Goal: Task Accomplishment & Management: Complete application form

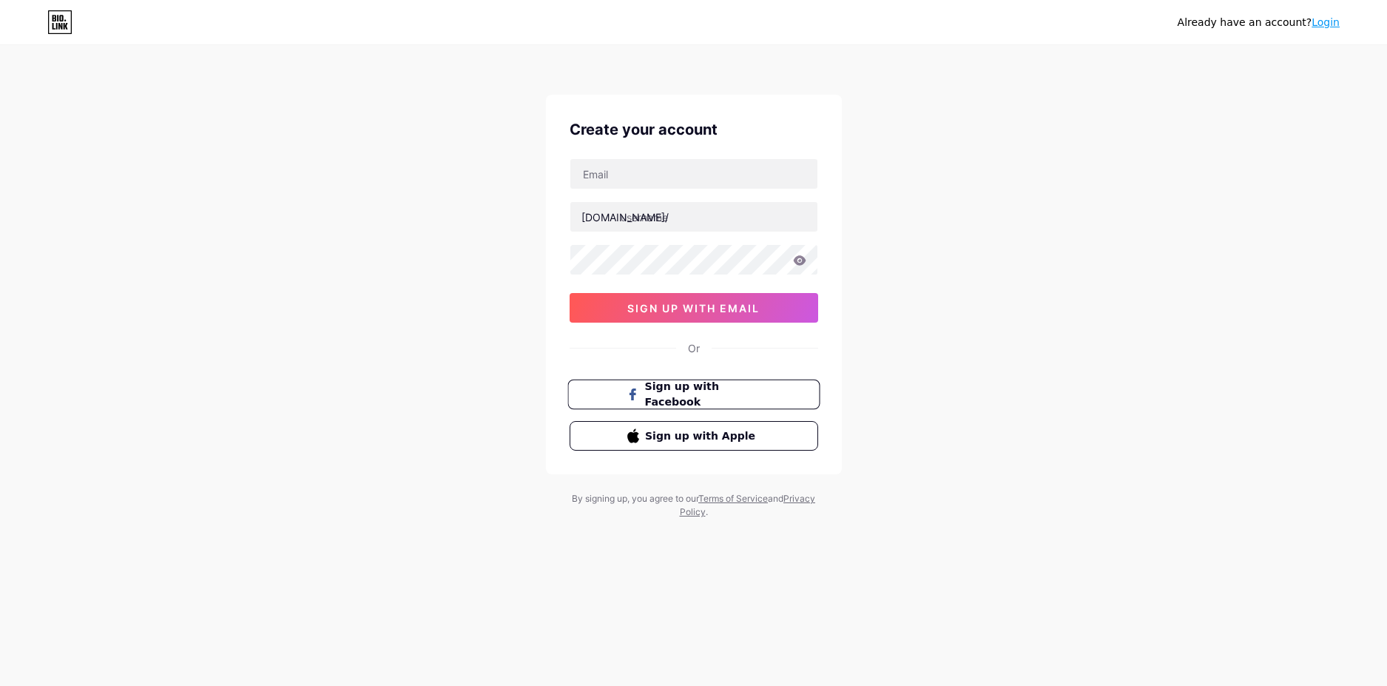
click at [700, 394] on span "Sign up with Facebook" at bounding box center [702, 395] width 116 height 32
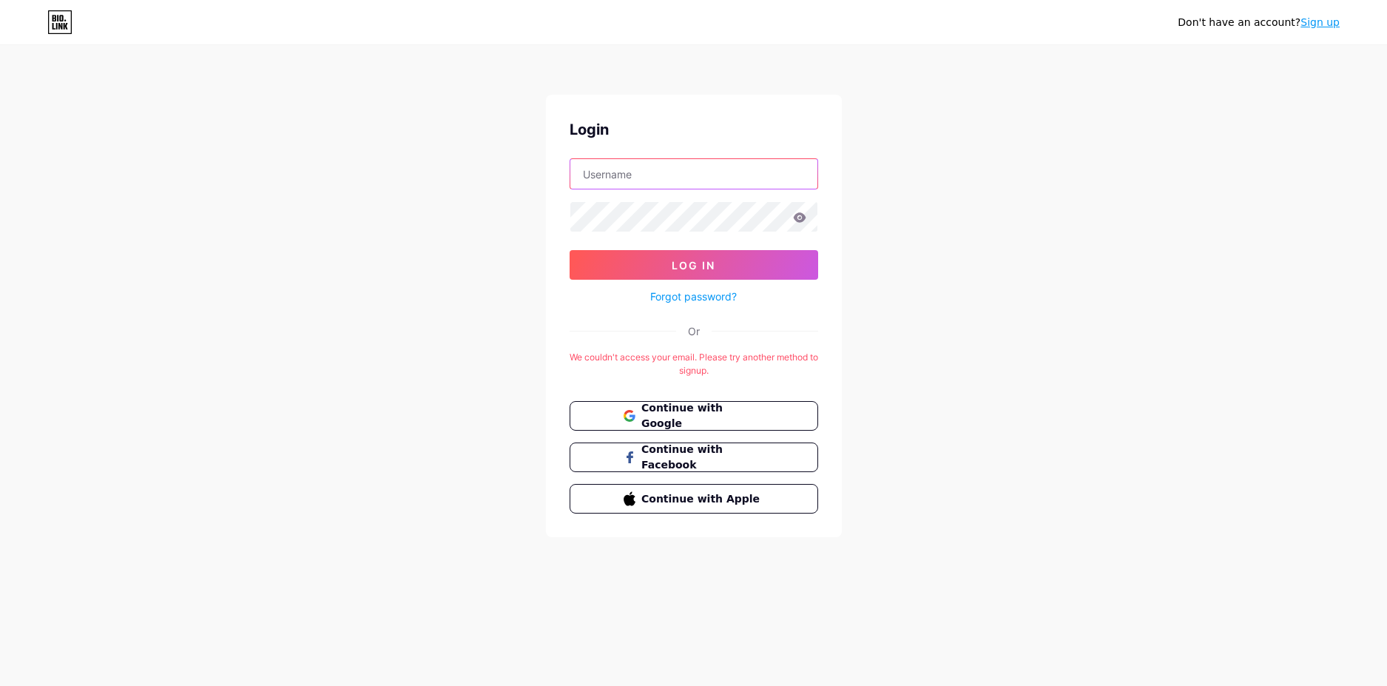
click at [652, 173] on input "text" at bounding box center [693, 174] width 247 height 30
click at [564, 317] on div "Login Log In Forgot password? Or We couldn't access your email. Please try anot…" at bounding box center [694, 316] width 296 height 442
click at [1328, 27] on link "Sign up" at bounding box center [1319, 22] width 39 height 12
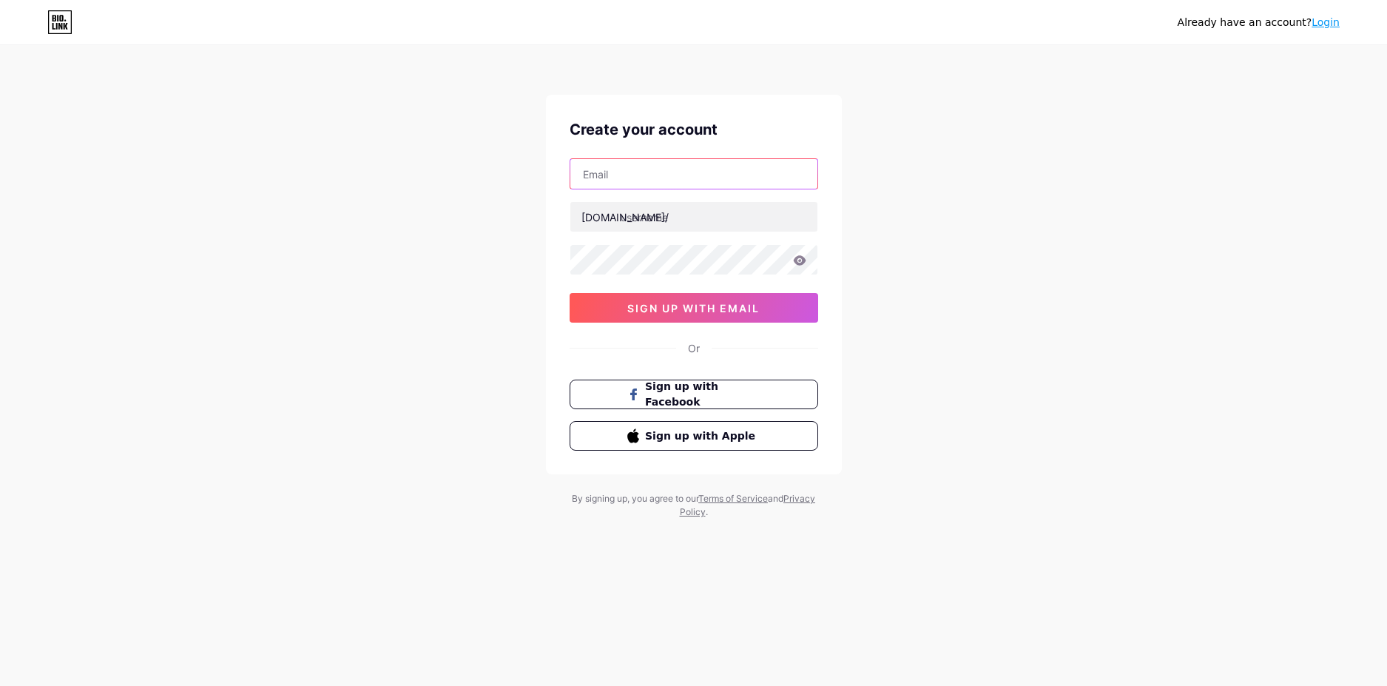
click at [664, 179] on input "text" at bounding box center [693, 174] width 247 height 30
click at [607, 171] on input "text" at bounding box center [693, 174] width 247 height 30
type input "vutuan18cvbnd@gmail.com"
click at [664, 213] on input "text" at bounding box center [693, 217] width 247 height 30
click at [795, 261] on icon at bounding box center [799, 260] width 13 height 10
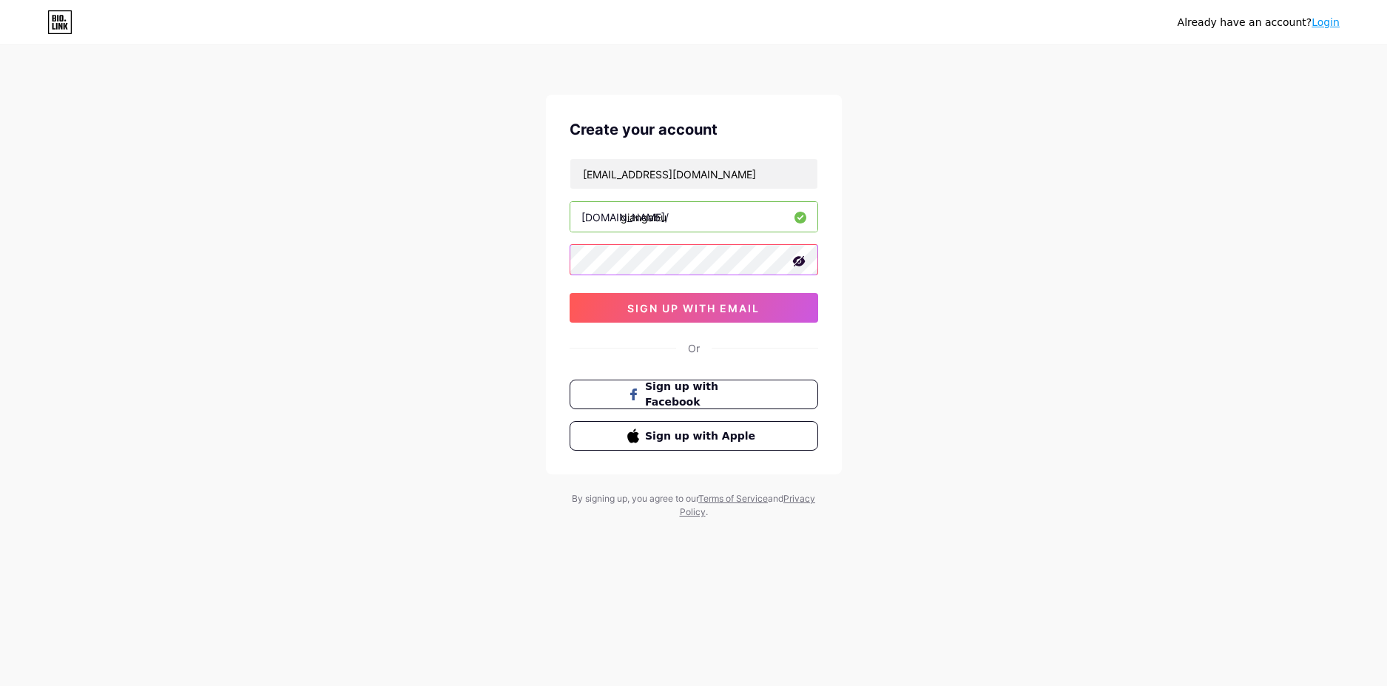
click at [442, 271] on div "Already have an account? Login Create your account vutuan18cvbnd@gmail.com bio.…" at bounding box center [693, 283] width 1387 height 566
click at [743, 308] on span "sign up with email" at bounding box center [693, 308] width 132 height 13
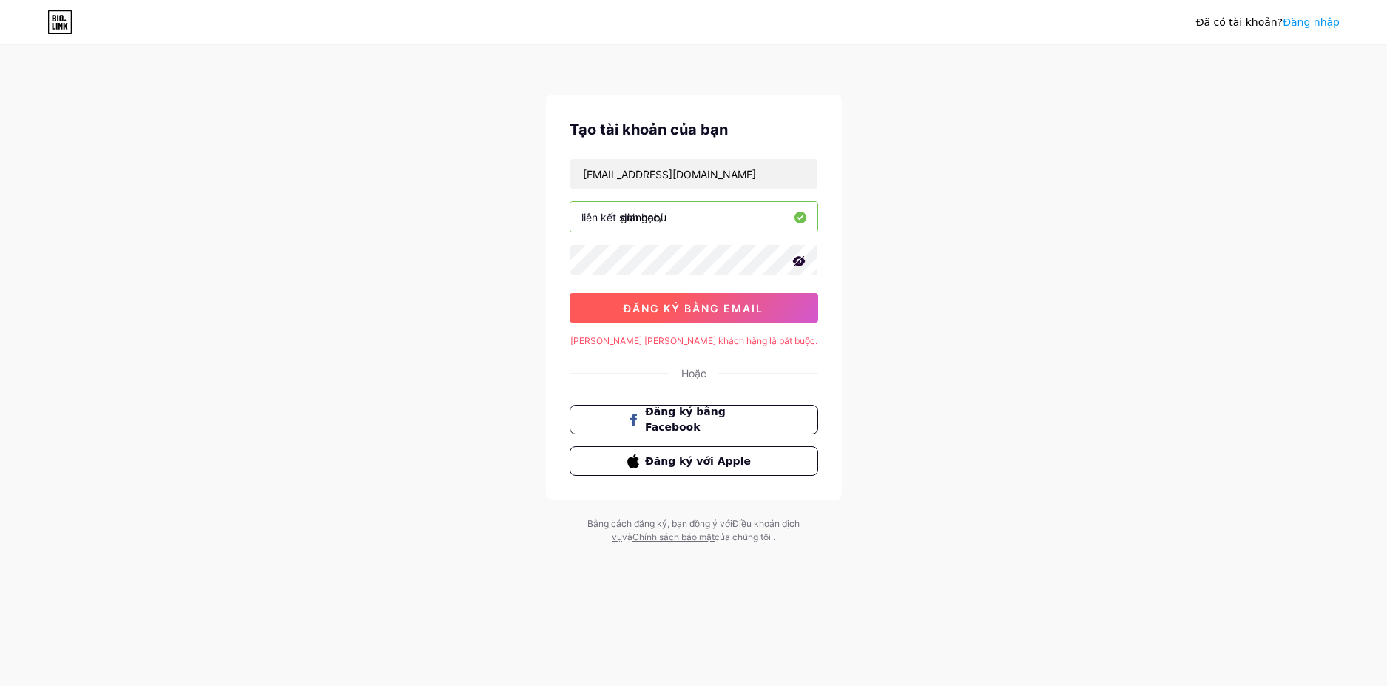
click at [728, 305] on font "đăng ký bằng email" at bounding box center [694, 308] width 140 height 13
click at [691, 215] on input "giangabu" at bounding box center [693, 217] width 247 height 30
click at [730, 325] on div "Tạo tài khoản của bạn vutuan18cvbnd@gmail.com liên kết sinh học/ giangabu đăng …" at bounding box center [694, 297] width 296 height 405
click at [743, 313] on font "đăng ký bằng email" at bounding box center [694, 308] width 140 height 13
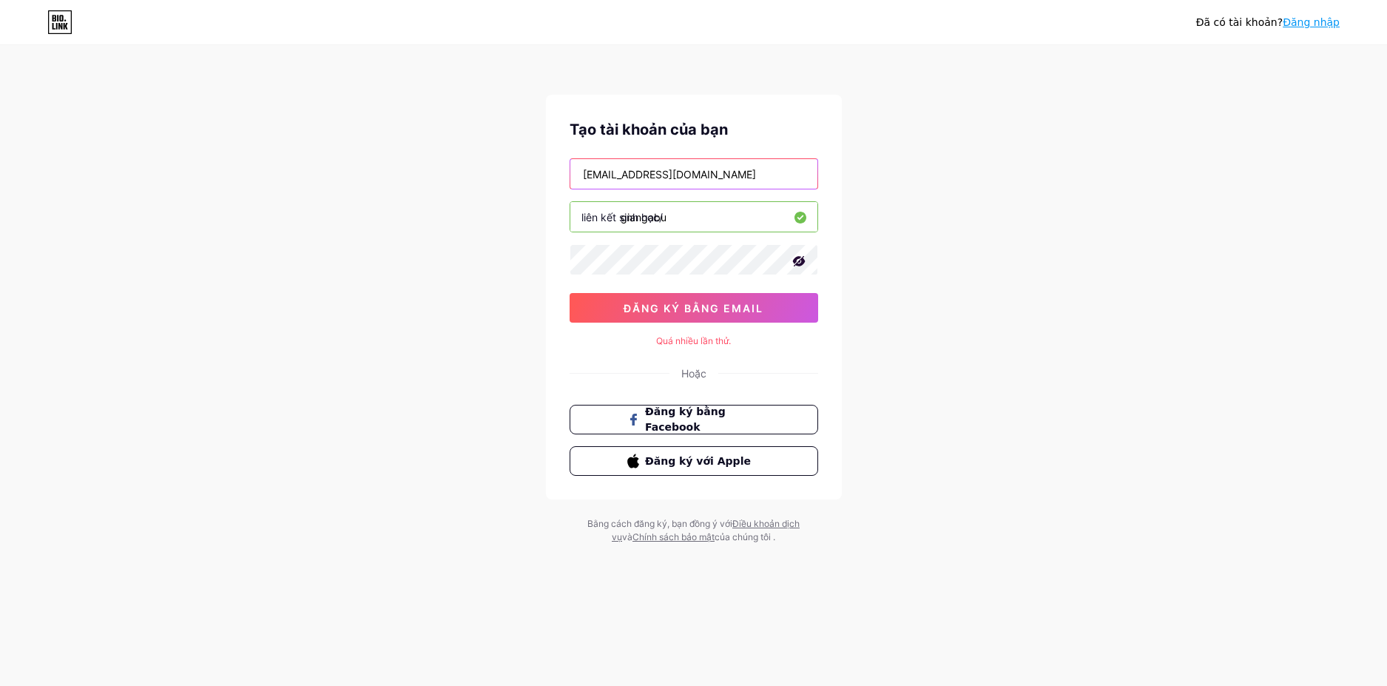
click at [706, 176] on input "[EMAIL_ADDRESS][DOMAIN_NAME]" at bounding box center [693, 174] width 247 height 30
click at [735, 175] on input "[EMAIL_ADDRESS][DOMAIN_NAME]" at bounding box center [693, 174] width 247 height 30
click at [672, 219] on input "giangabu" at bounding box center [693, 217] width 247 height 30
drag, startPoint x: 672, startPoint y: 219, endPoint x: 612, endPoint y: 218, distance: 59.9
click at [612, 218] on div "liên kết sinh học/ giangabu" at bounding box center [694, 216] width 249 height 31
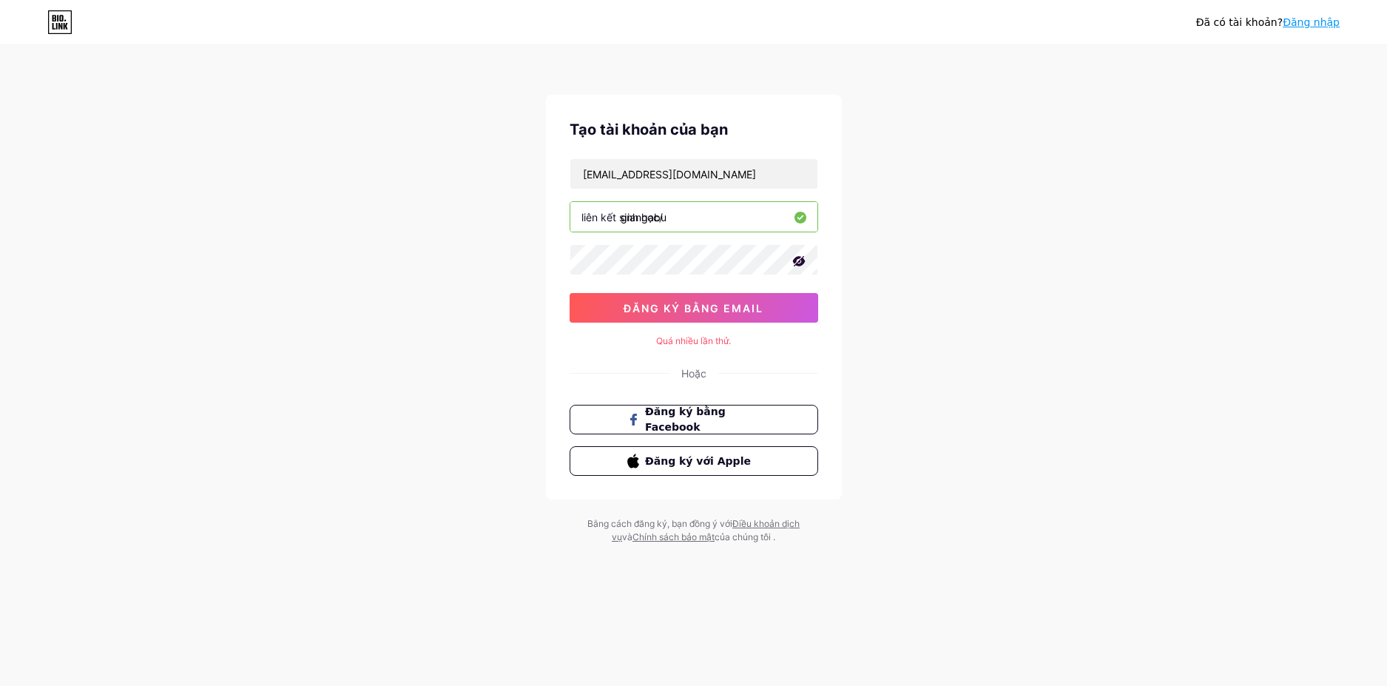
click at [741, 220] on input "giangabu" at bounding box center [693, 217] width 247 height 30
click at [1053, 320] on div "Already have an account? Login Create your account vutuan18cvbnd@gmail.com bio.…" at bounding box center [693, 295] width 1387 height 591
click at [689, 220] on input "giangabu" at bounding box center [693, 217] width 247 height 30
type input "giangabu86"
click at [578, 180] on input "[EMAIL_ADDRESS][DOMAIN_NAME]" at bounding box center [693, 174] width 247 height 30
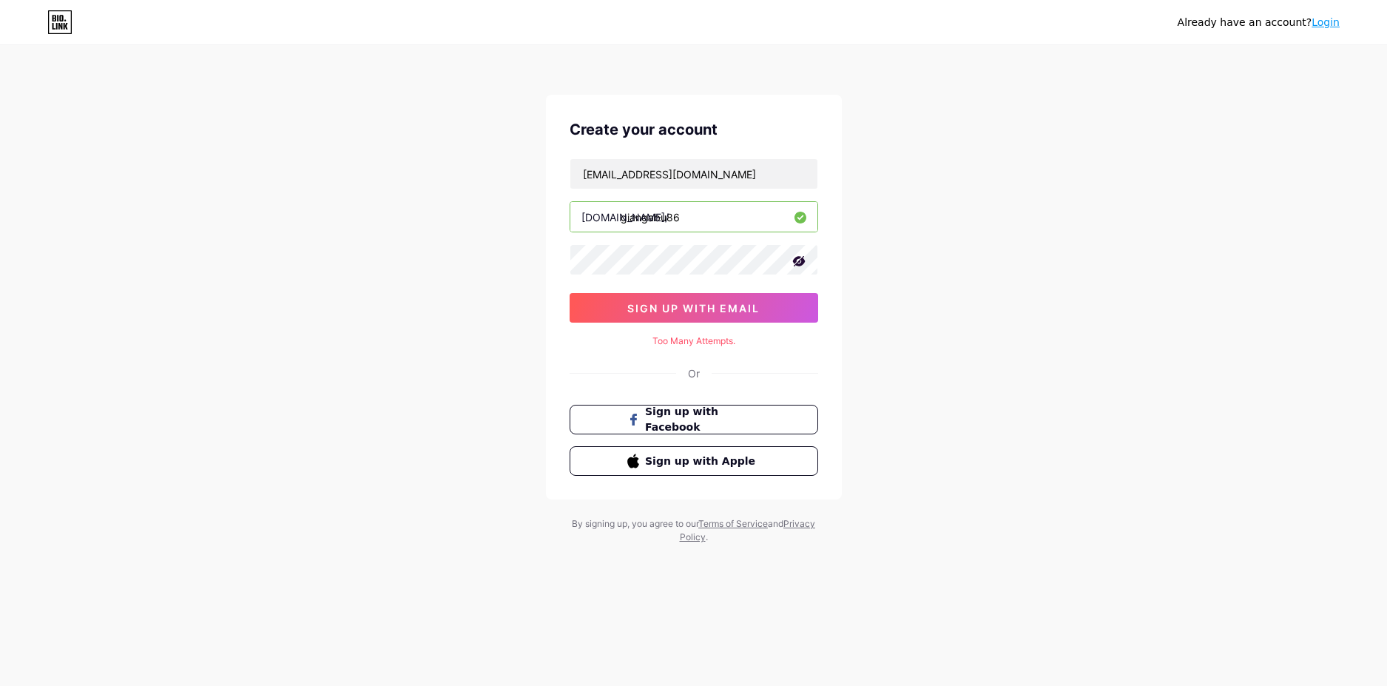
click at [681, 323] on div "Create your account vutuan18cvbnd@gmail.com bio.link/ giangabu86 sign up with e…" at bounding box center [694, 297] width 296 height 405
click at [704, 310] on span "sign up with email" at bounding box center [693, 308] width 132 height 13
click at [1320, 24] on link "Login" at bounding box center [1325, 22] width 28 height 12
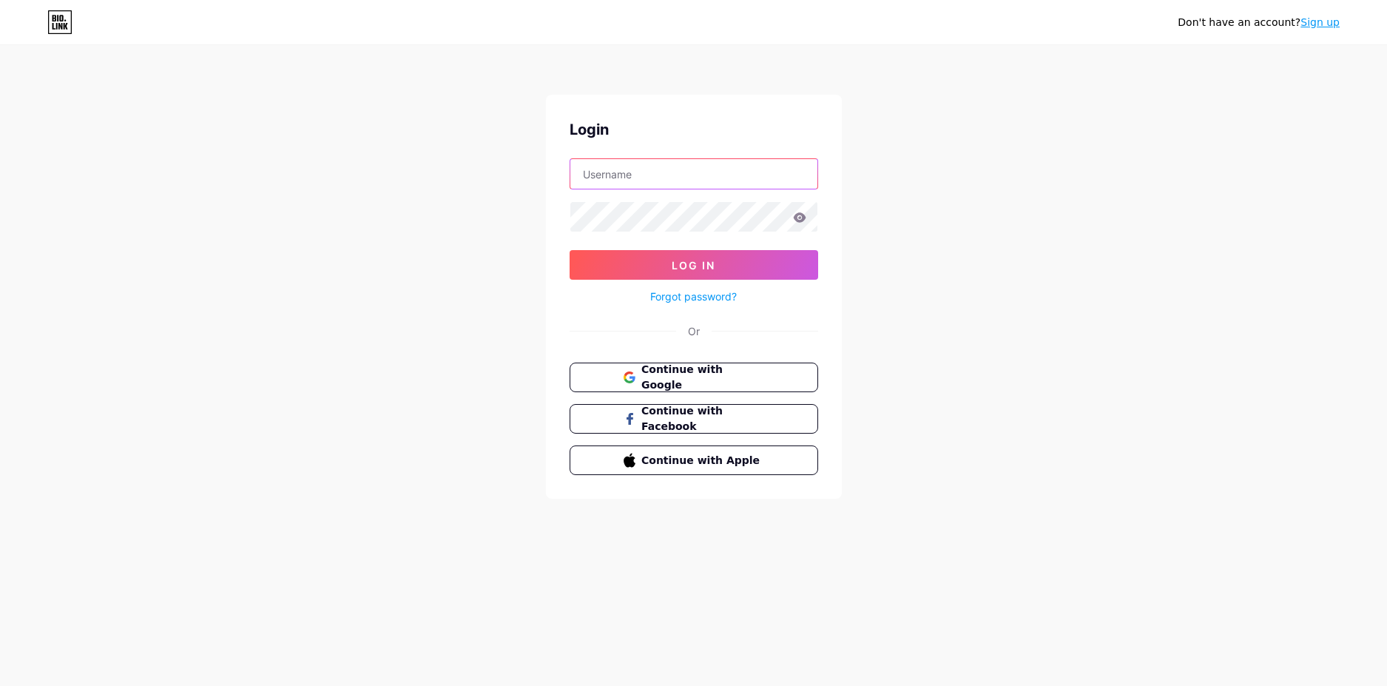
type input "[EMAIL_ADDRESS][DOMAIN_NAME]"
click at [679, 266] on span "Log In" at bounding box center [694, 265] width 44 height 13
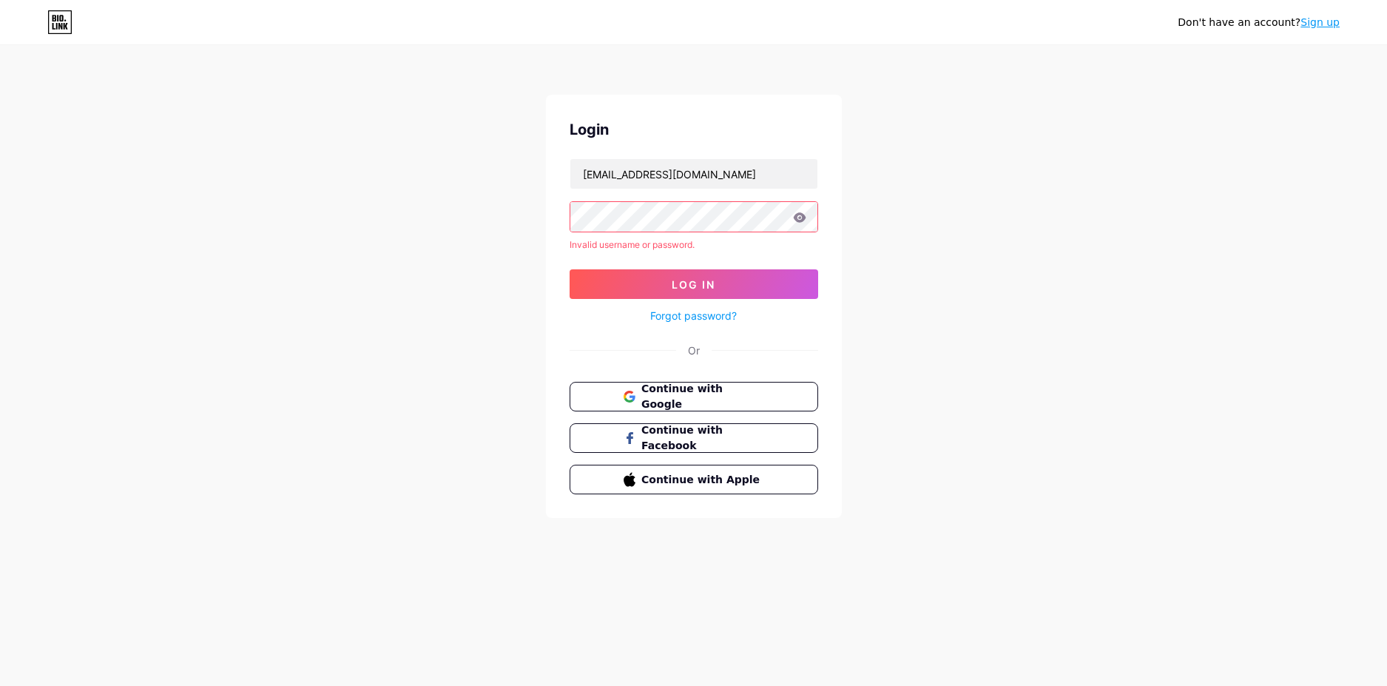
click at [803, 217] on icon at bounding box center [799, 217] width 13 height 10
click at [702, 394] on span "Continue with Google" at bounding box center [703, 397] width 124 height 32
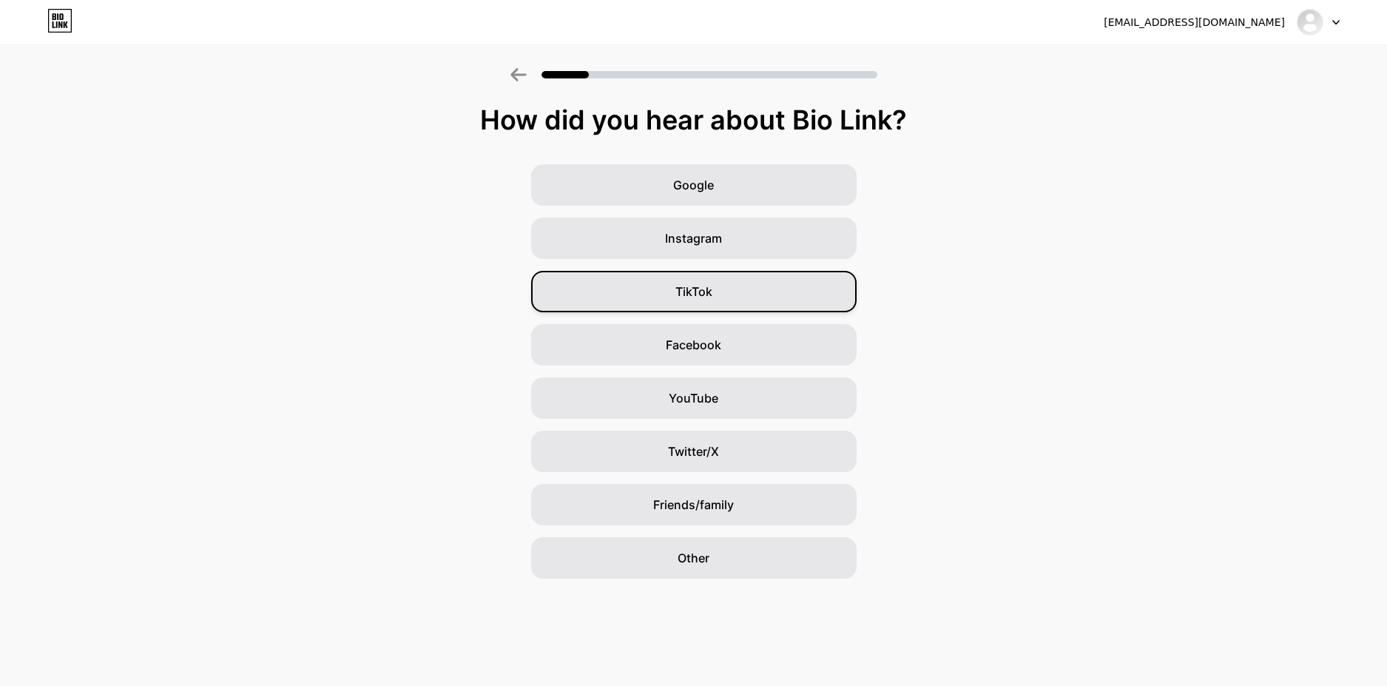
click at [695, 283] on span "TikTok" at bounding box center [693, 292] width 37 height 18
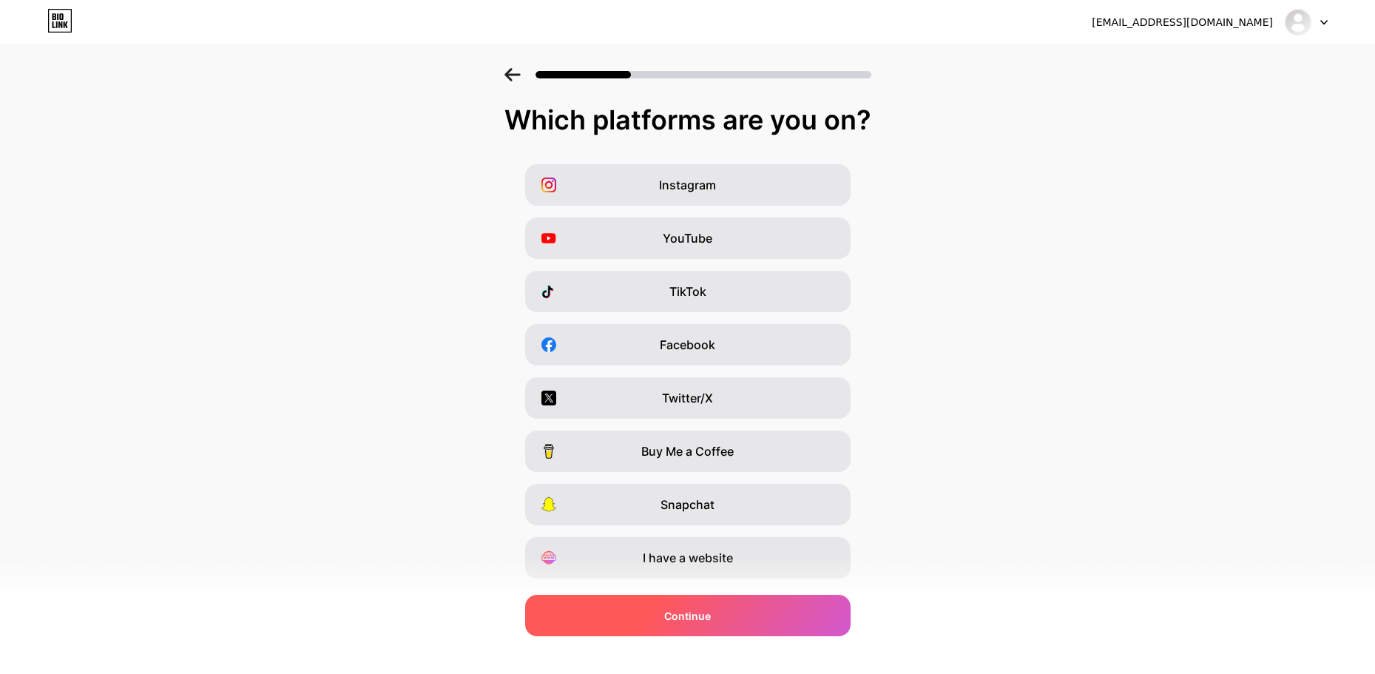
click at [706, 611] on span "Continue" at bounding box center [687, 616] width 47 height 16
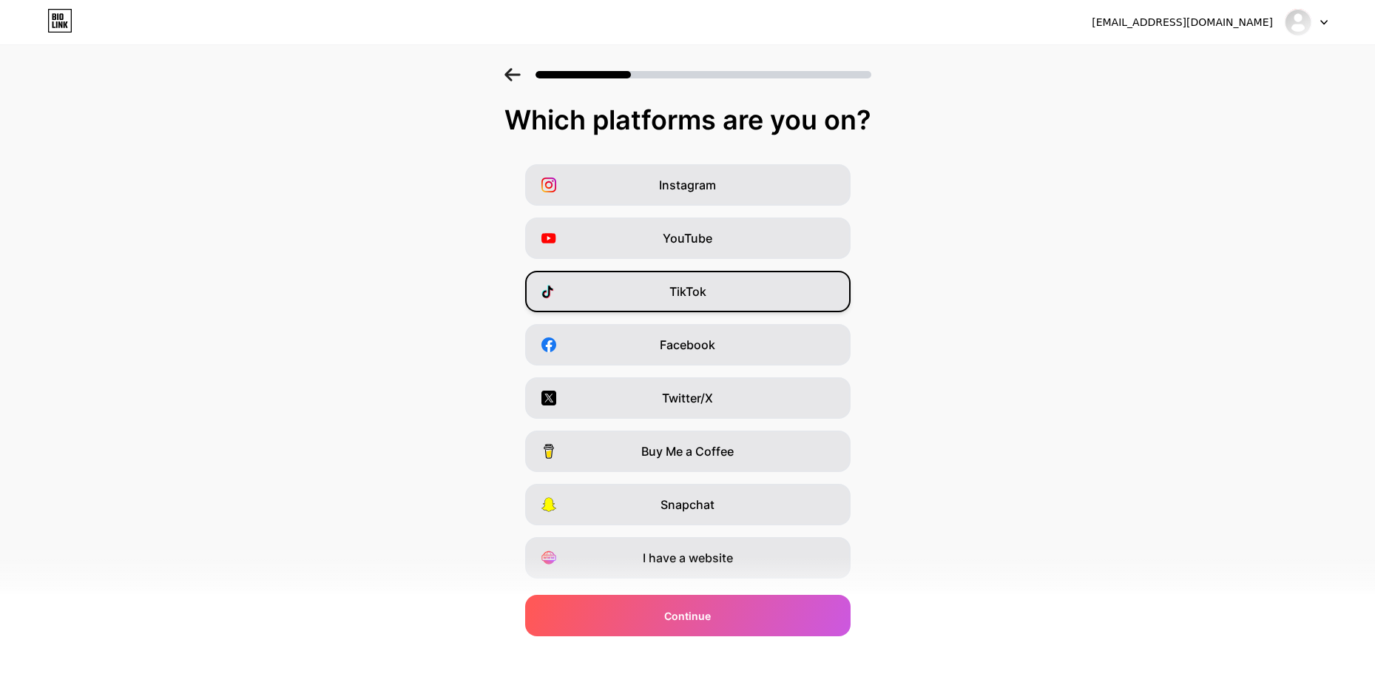
click at [664, 291] on div "TikTok" at bounding box center [687, 291] width 325 height 41
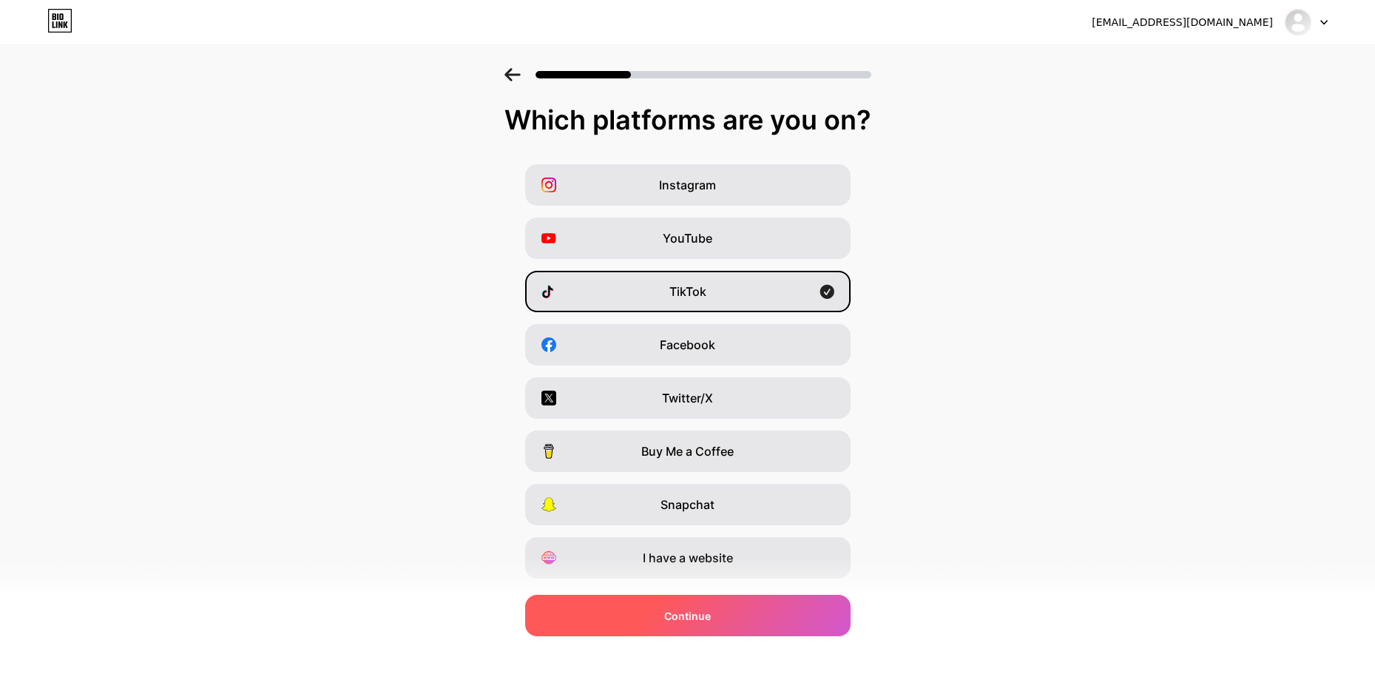
click at [740, 612] on div "Continue" at bounding box center [687, 615] width 325 height 41
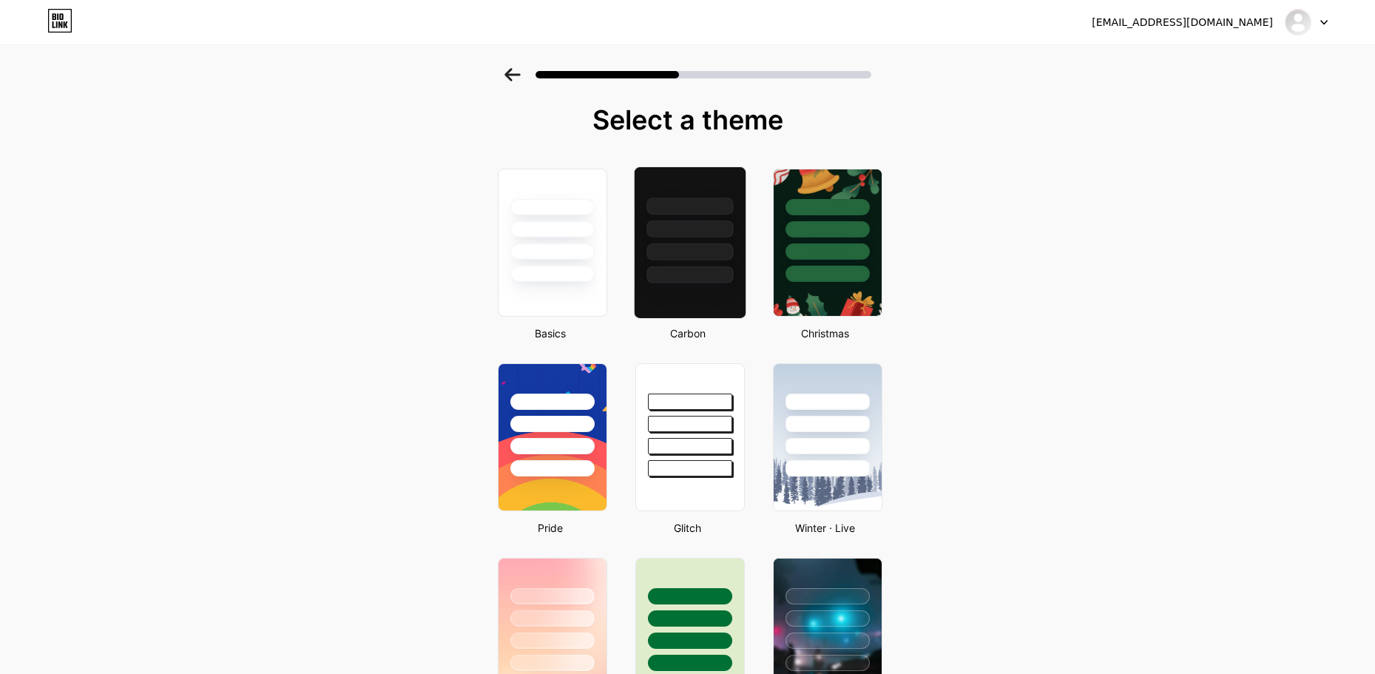
click at [697, 257] on div at bounding box center [689, 251] width 87 height 17
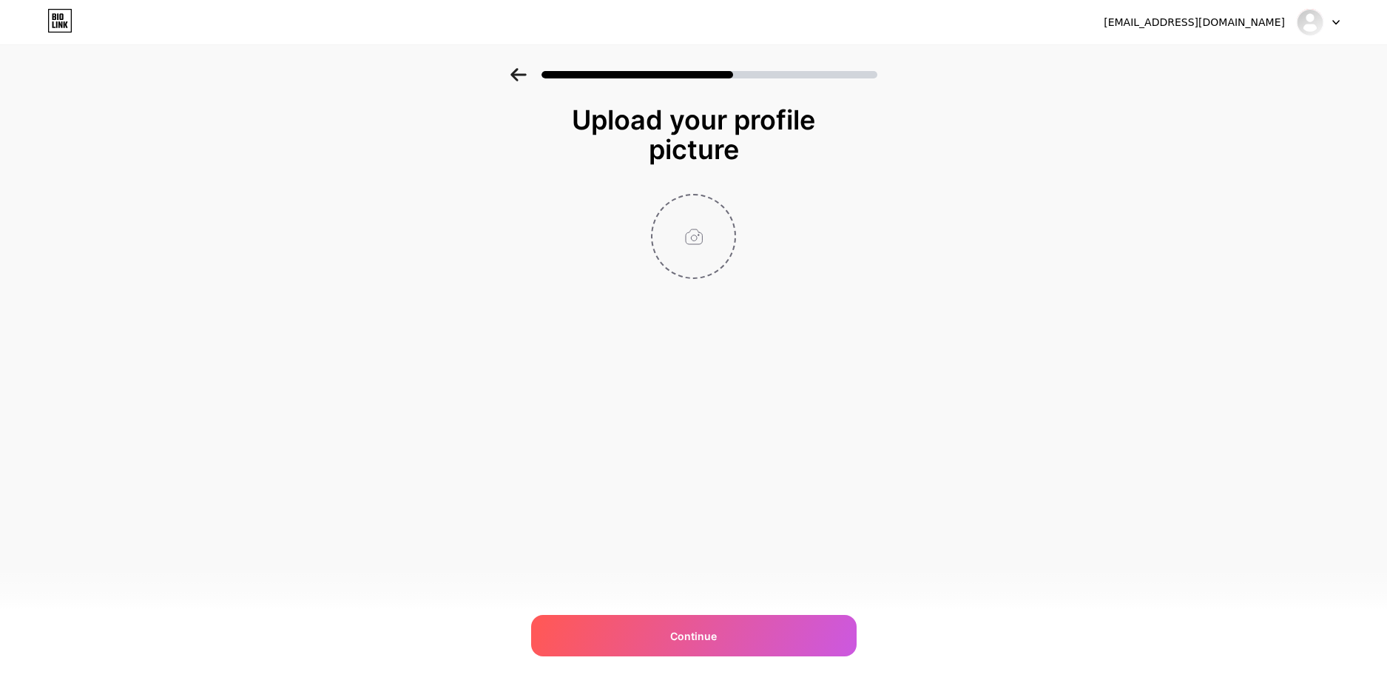
click at [691, 249] on input "file" at bounding box center [693, 236] width 82 height 82
type input "C:\fakepath\1.png"
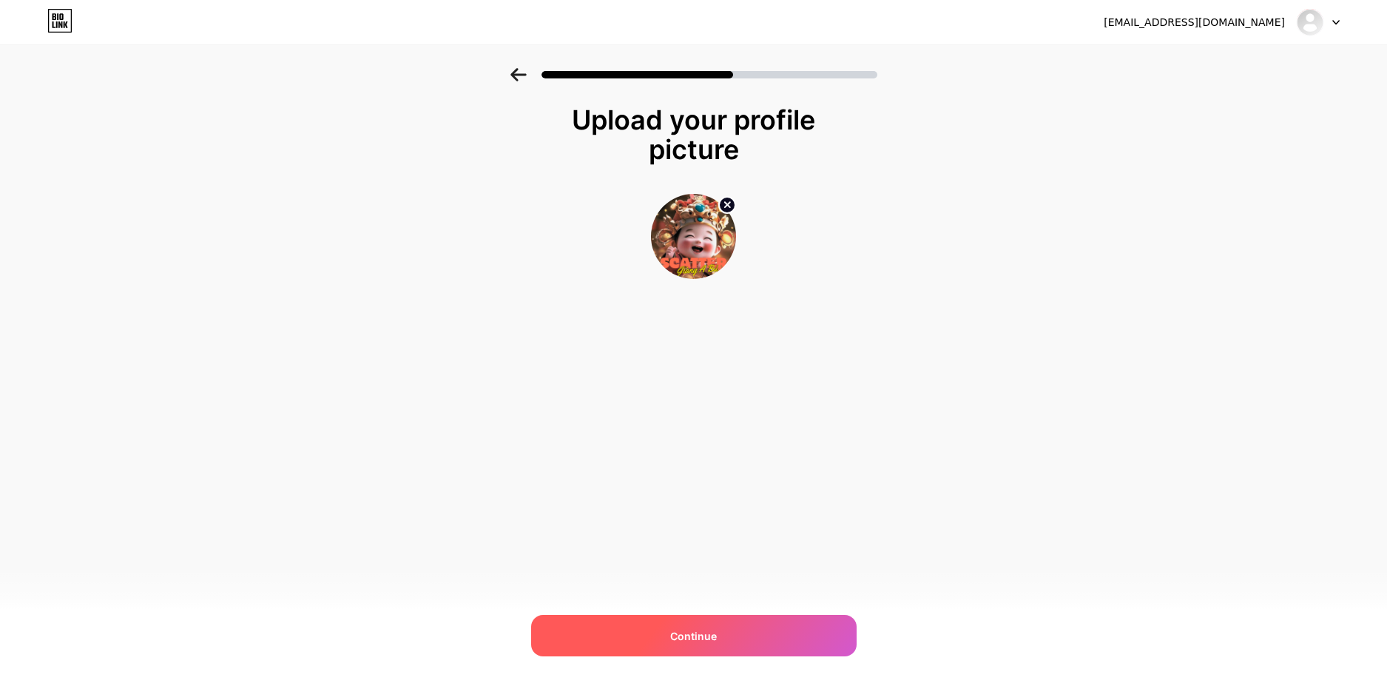
click at [750, 631] on div "Continue" at bounding box center [693, 635] width 325 height 41
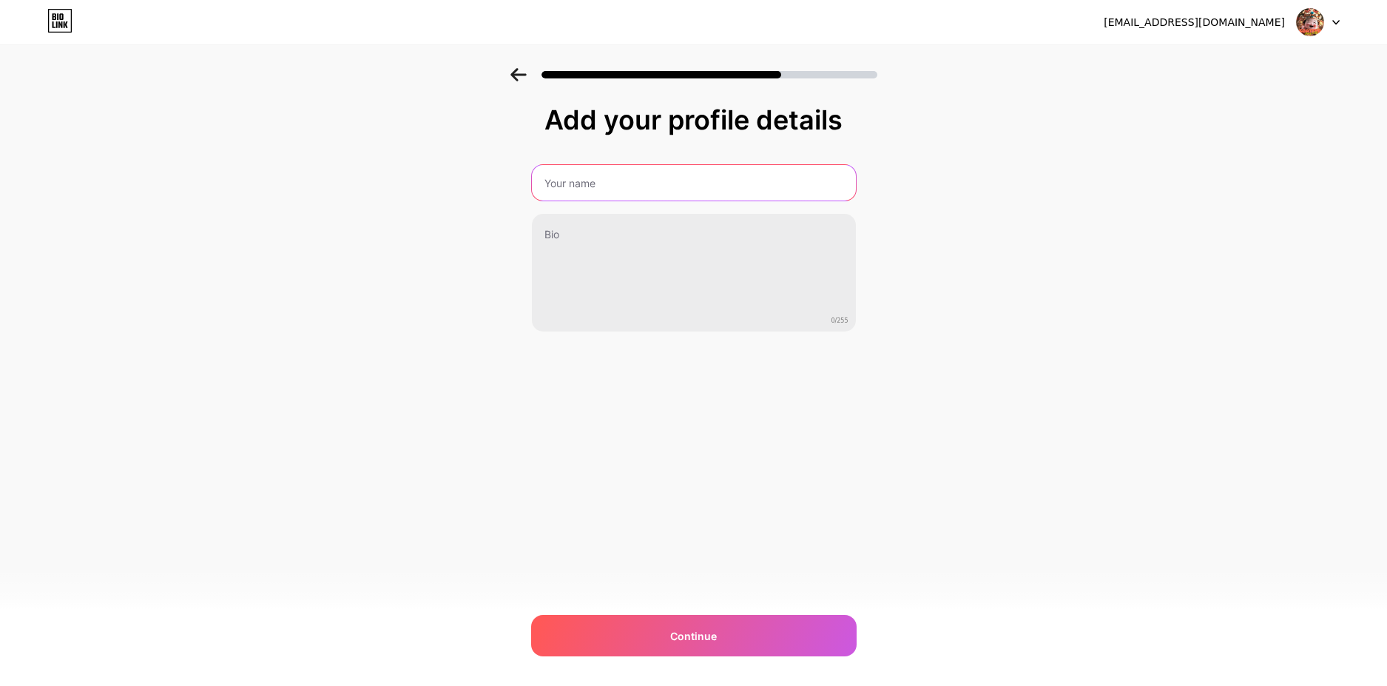
click at [583, 173] on input "text" at bounding box center [694, 183] width 324 height 36
type input "g"
type input "[PERSON_NAME] A Bú"
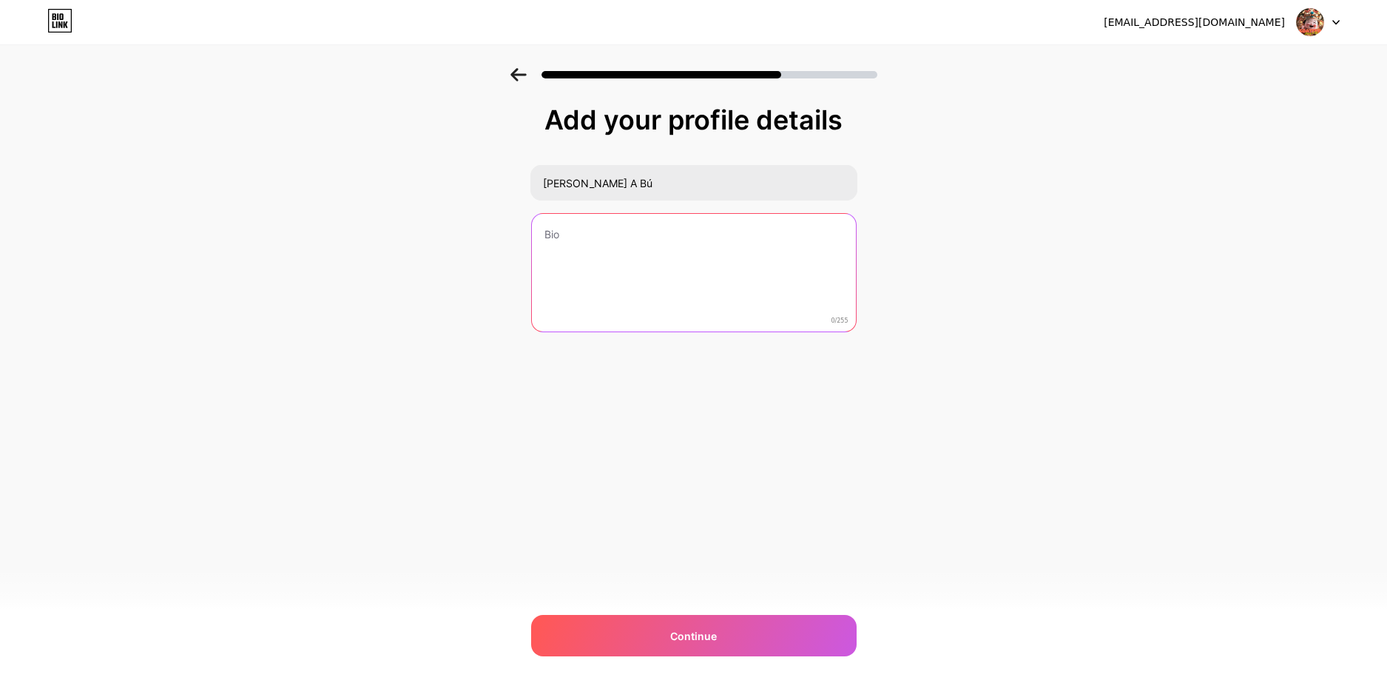
click at [578, 219] on textarea at bounding box center [694, 273] width 324 height 119
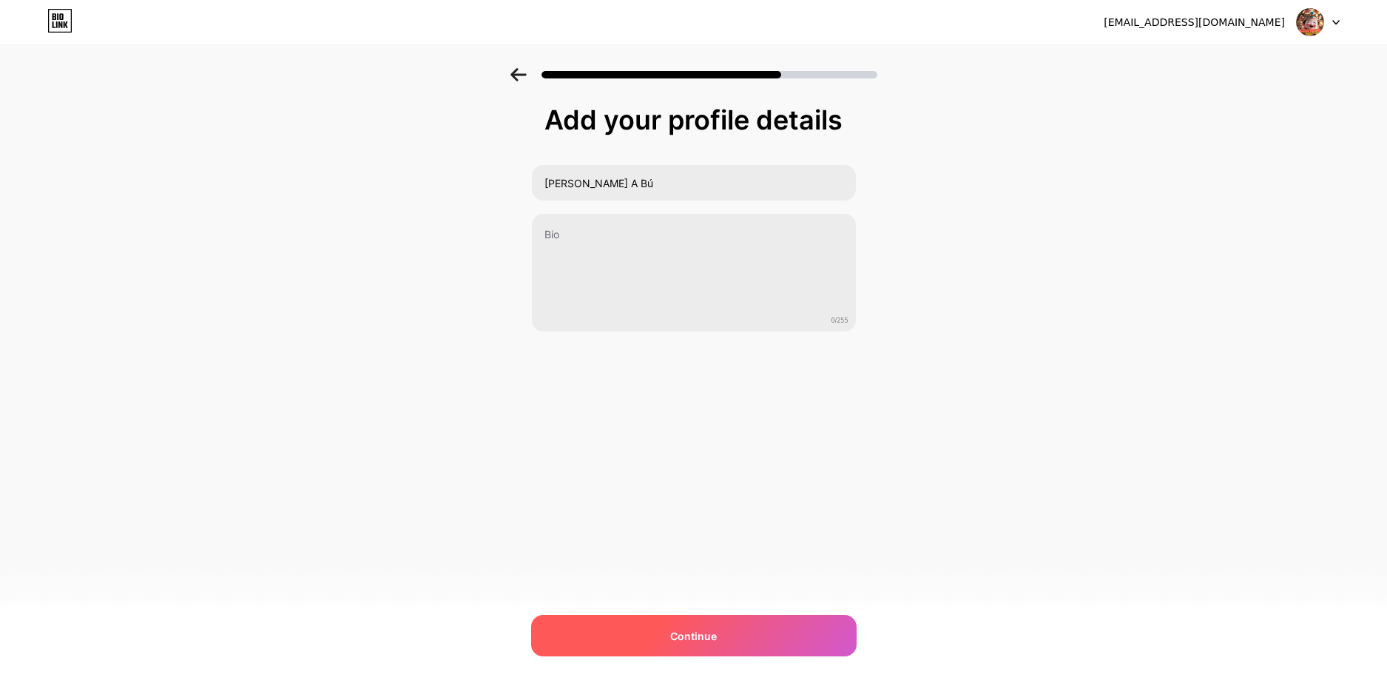
click at [724, 643] on div "Continue" at bounding box center [693, 635] width 325 height 41
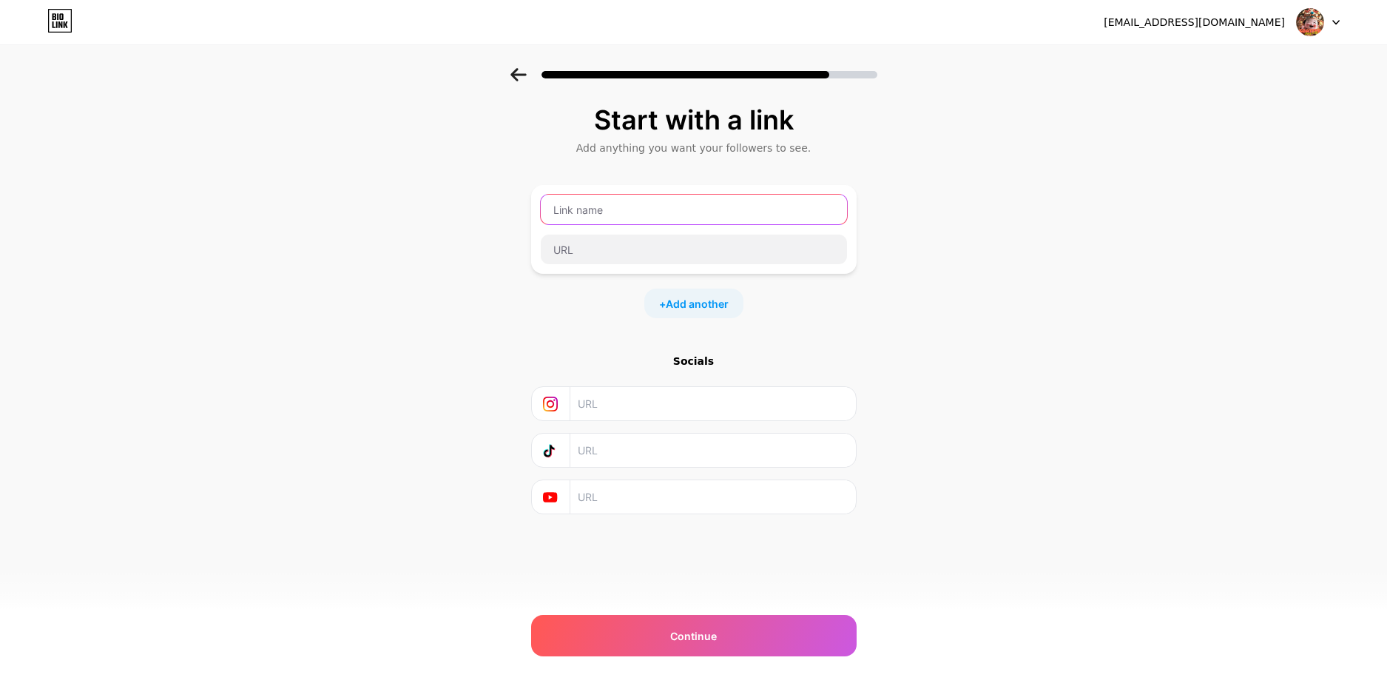
click at [598, 215] on input "text" at bounding box center [694, 210] width 306 height 30
drag, startPoint x: 558, startPoint y: 399, endPoint x: 1024, endPoint y: 425, distance: 466.7
click at [1027, 425] on div "Start with a link Add anything you want your followers to see. + Add another So…" at bounding box center [693, 328] width 1387 height 520
click at [695, 364] on div "Socials" at bounding box center [693, 361] width 325 height 15
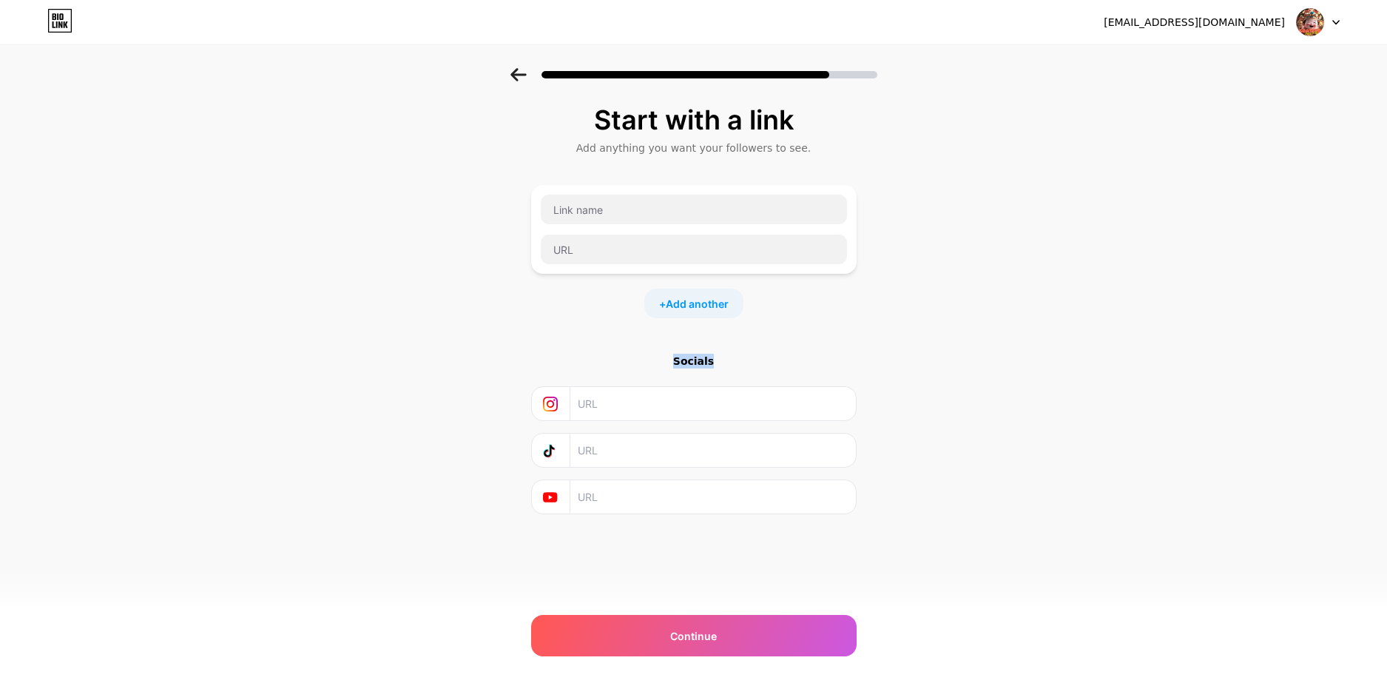
click at [695, 364] on div "Socials" at bounding box center [693, 361] width 325 height 15
click at [678, 305] on span "Add another" at bounding box center [697, 304] width 63 height 16
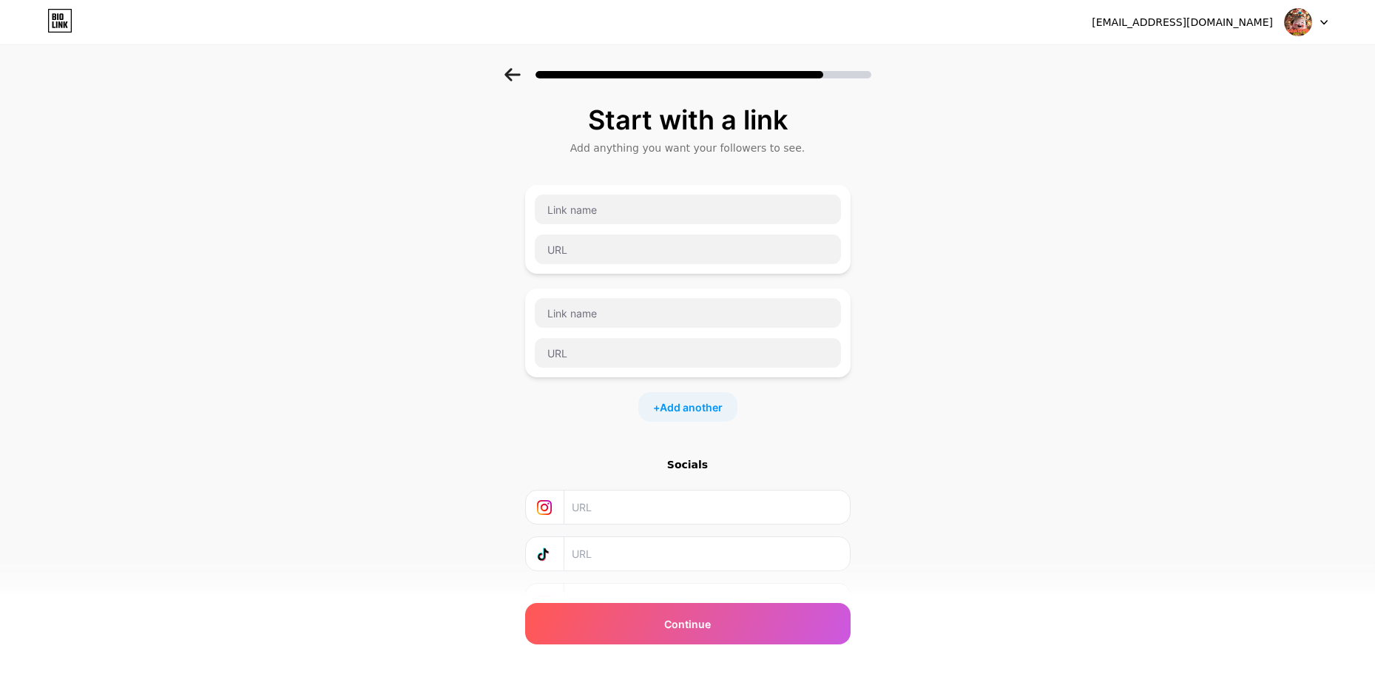
drag, startPoint x: 549, startPoint y: 513, endPoint x: 1077, endPoint y: 351, distance: 552.6
click at [1086, 348] on div "Start with a link Add anything you want your followers to see. + Add another So…" at bounding box center [687, 380] width 1375 height 624
click at [708, 631] on span "Continue" at bounding box center [687, 624] width 47 height 16
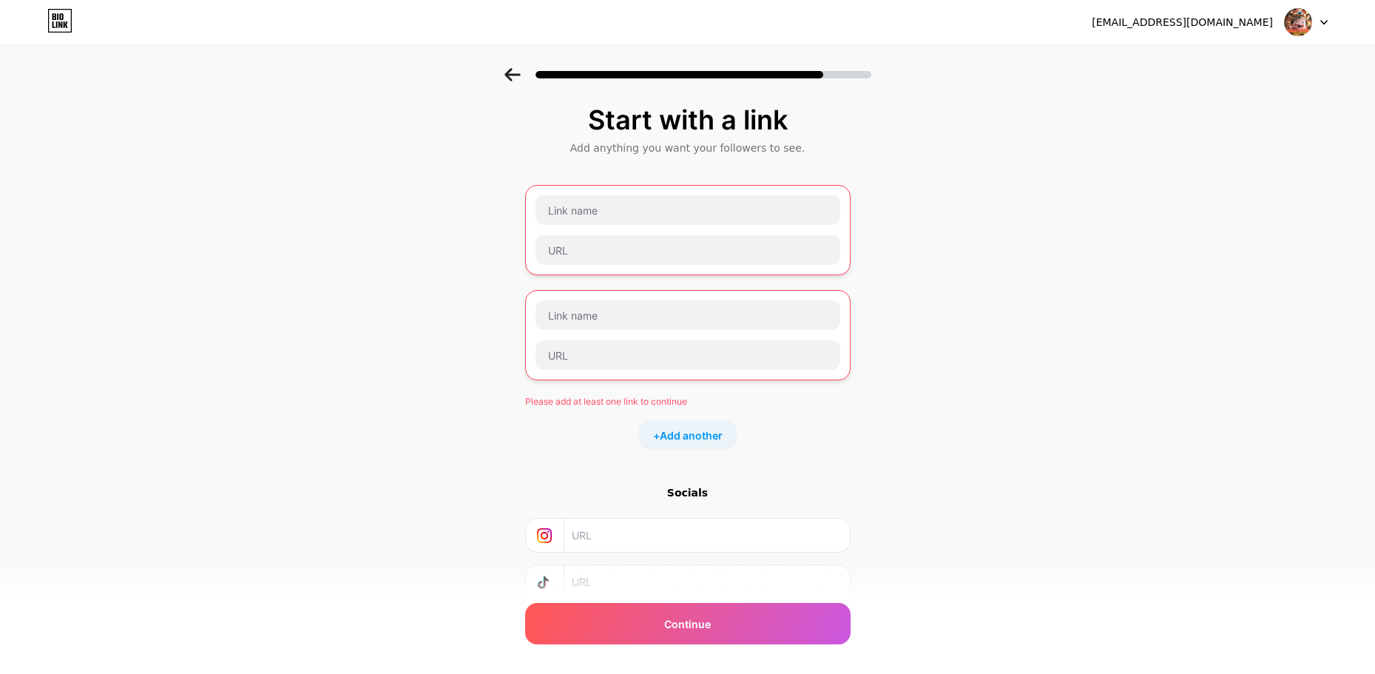
drag, startPoint x: 668, startPoint y: 325, endPoint x: 1034, endPoint y: 294, distance: 367.5
click at [1102, 276] on div "Start with a link Add anything you want your followers to see. Please add at le…" at bounding box center [687, 394] width 1375 height 652
click at [829, 380] on div "Please add at least one link to continue + Add another" at bounding box center [687, 317] width 325 height 265
click at [602, 292] on div at bounding box center [687, 335] width 325 height 90
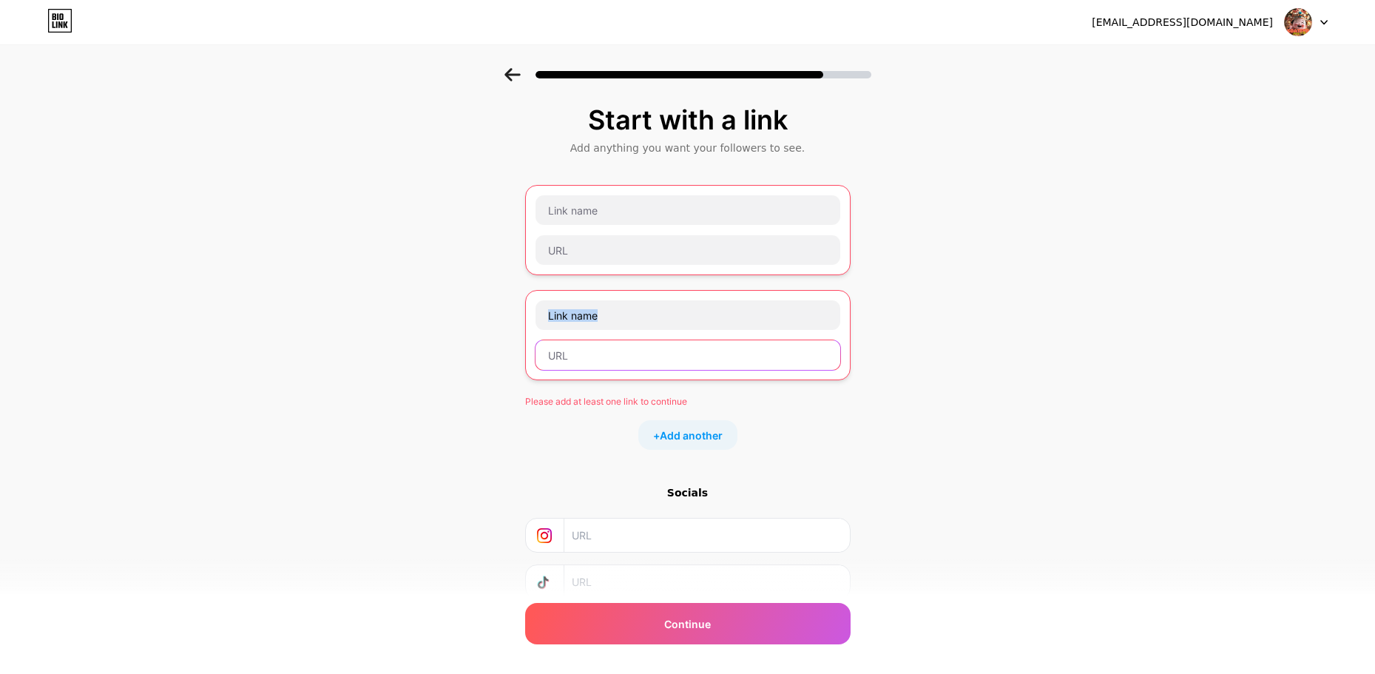
click at [541, 361] on input "text" at bounding box center [688, 355] width 305 height 30
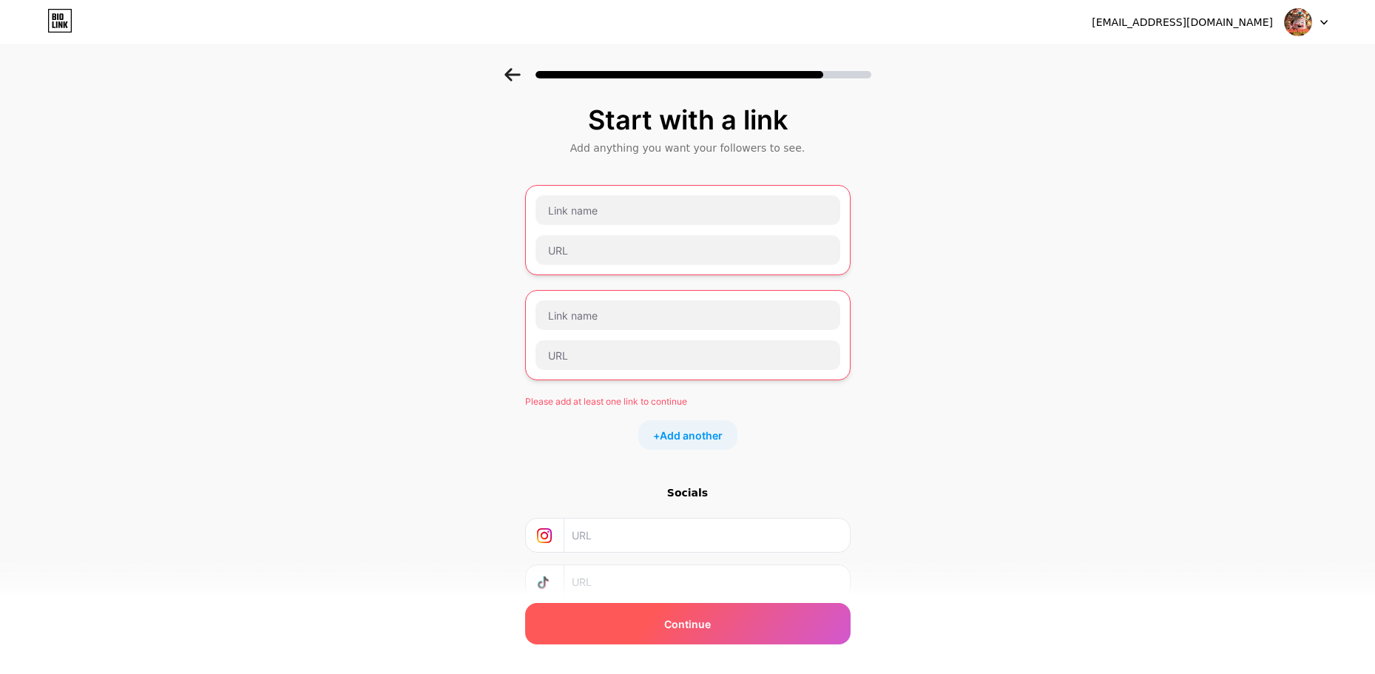
drag, startPoint x: 808, startPoint y: 644, endPoint x: 801, endPoint y: 627, distance: 17.6
click at [807, 644] on div "Continue" at bounding box center [687, 623] width 325 height 41
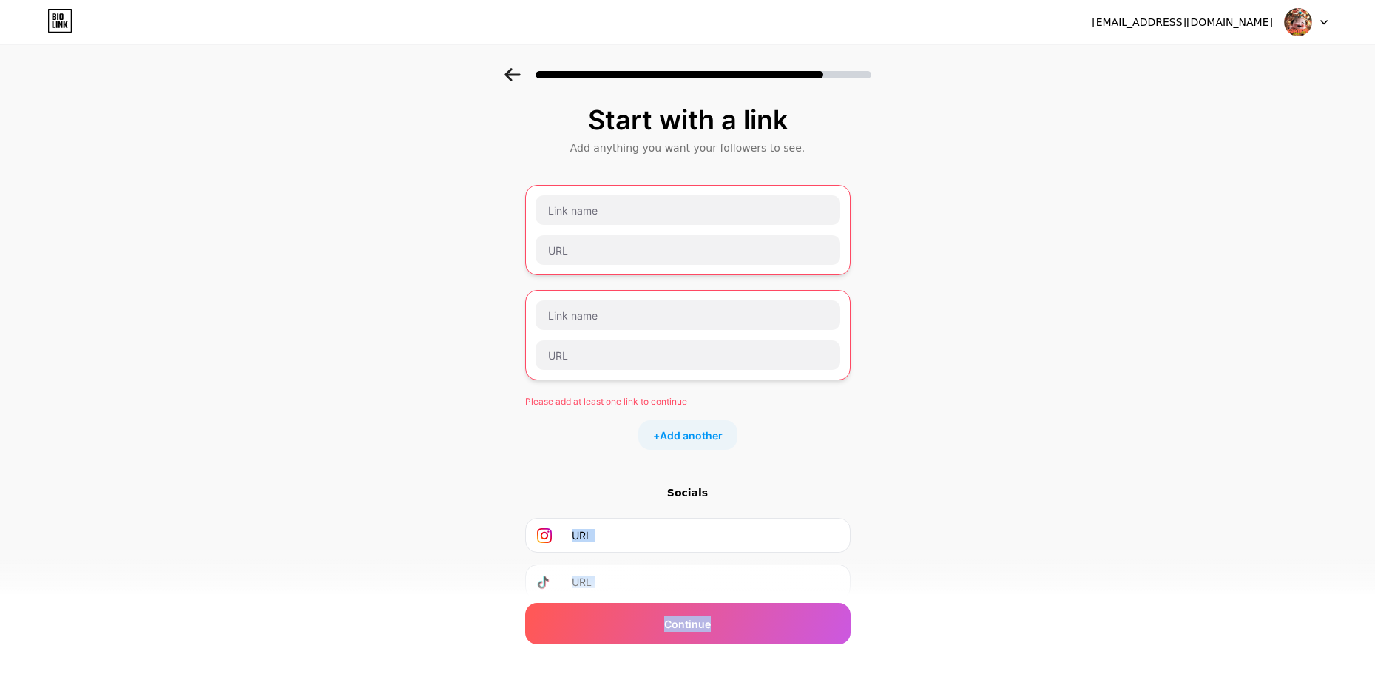
drag, startPoint x: 801, startPoint y: 625, endPoint x: 839, endPoint y: 409, distance: 219.3
click at [837, 453] on div "Start with a link Add anything you want your followers to see. Please add at le…" at bounding box center [687, 375] width 325 height 541
drag, startPoint x: 828, startPoint y: 306, endPoint x: 855, endPoint y: 295, distance: 29.5
click at [851, 295] on div "Please add at least one link to continue + Add another" at bounding box center [687, 317] width 325 height 265
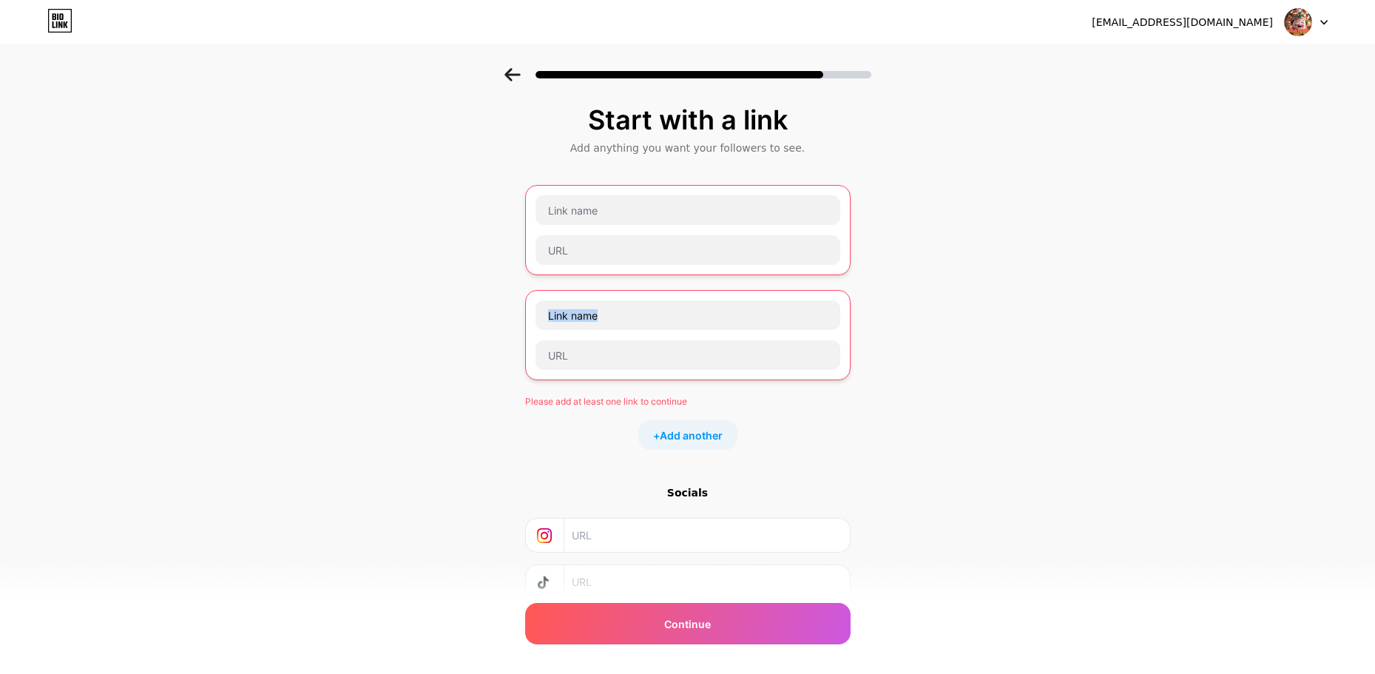
click at [851, 297] on div at bounding box center [687, 335] width 325 height 90
click at [1279, 25] on div "[EMAIL_ADDRESS][DOMAIN_NAME]" at bounding box center [1210, 22] width 236 height 27
click at [1291, 25] on img at bounding box center [1298, 22] width 28 height 28
click at [516, 68] on icon at bounding box center [512, 74] width 16 height 13
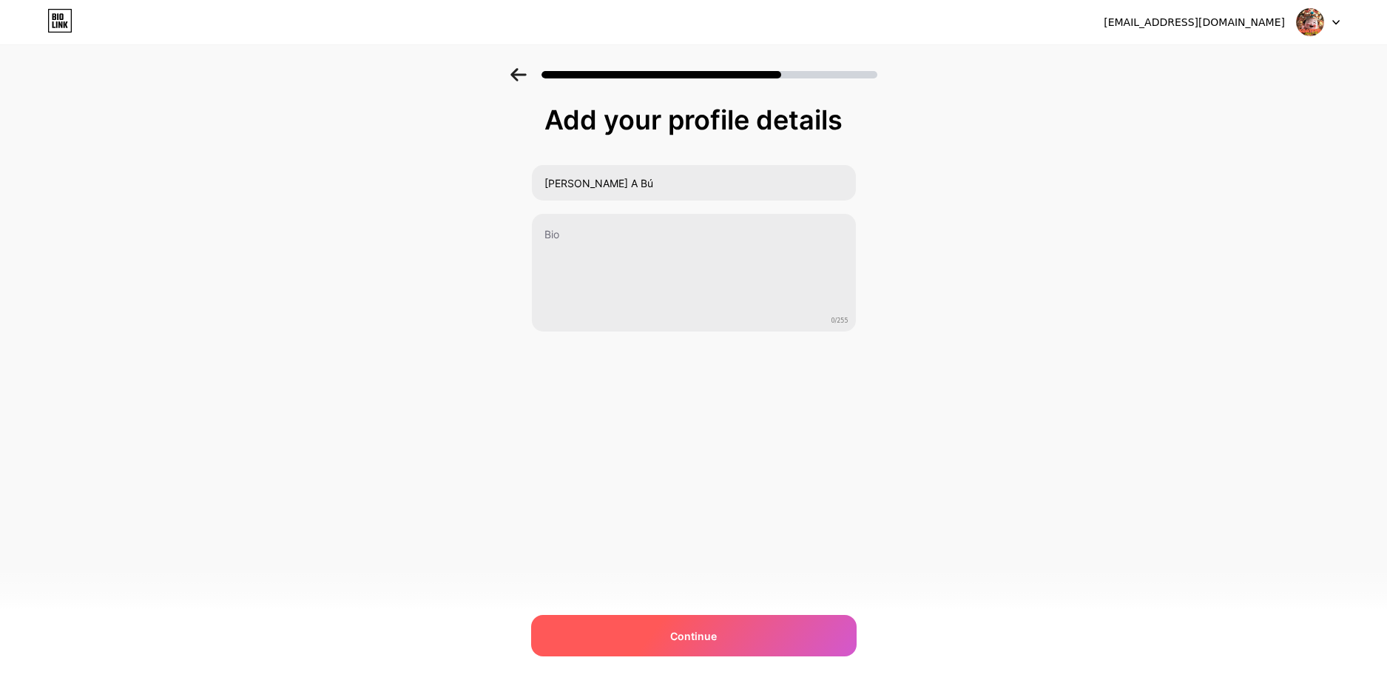
click at [817, 633] on div "Continue" at bounding box center [693, 635] width 325 height 41
click at [755, 644] on div at bounding box center [693, 635] width 325 height 41
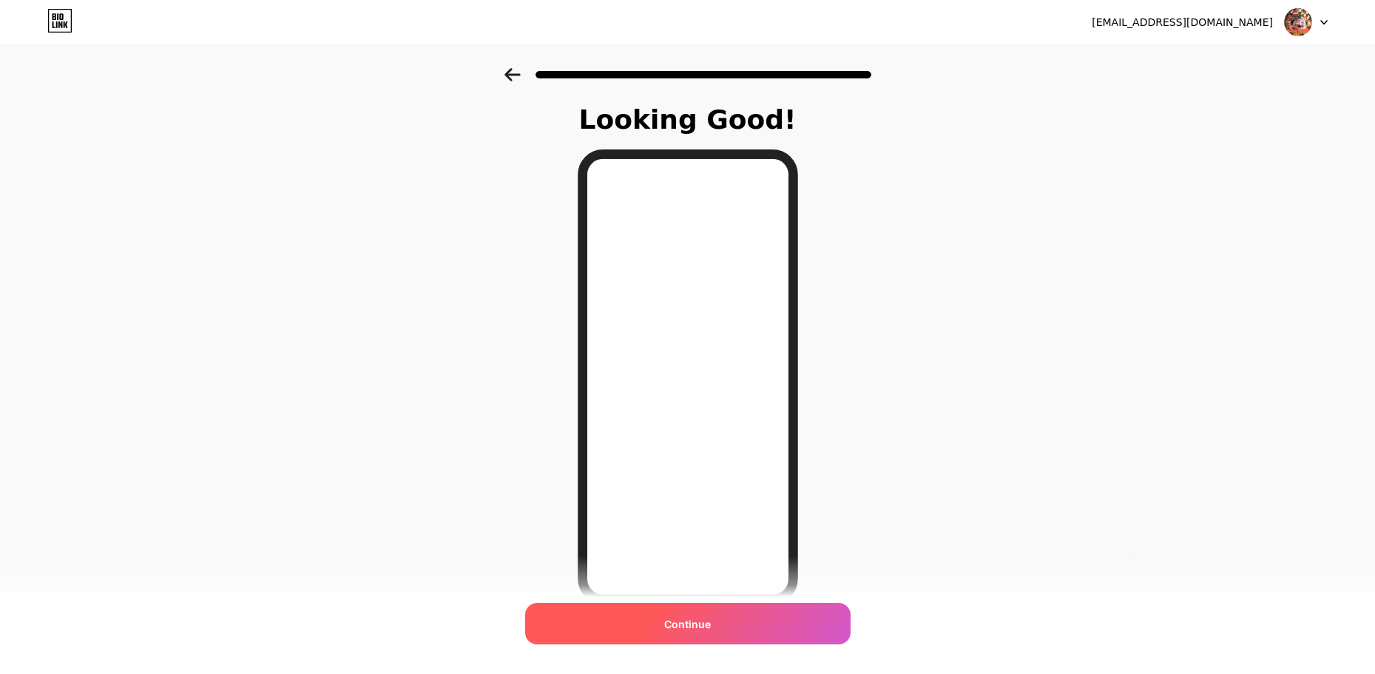
click at [741, 610] on div "Continue" at bounding box center [687, 623] width 325 height 41
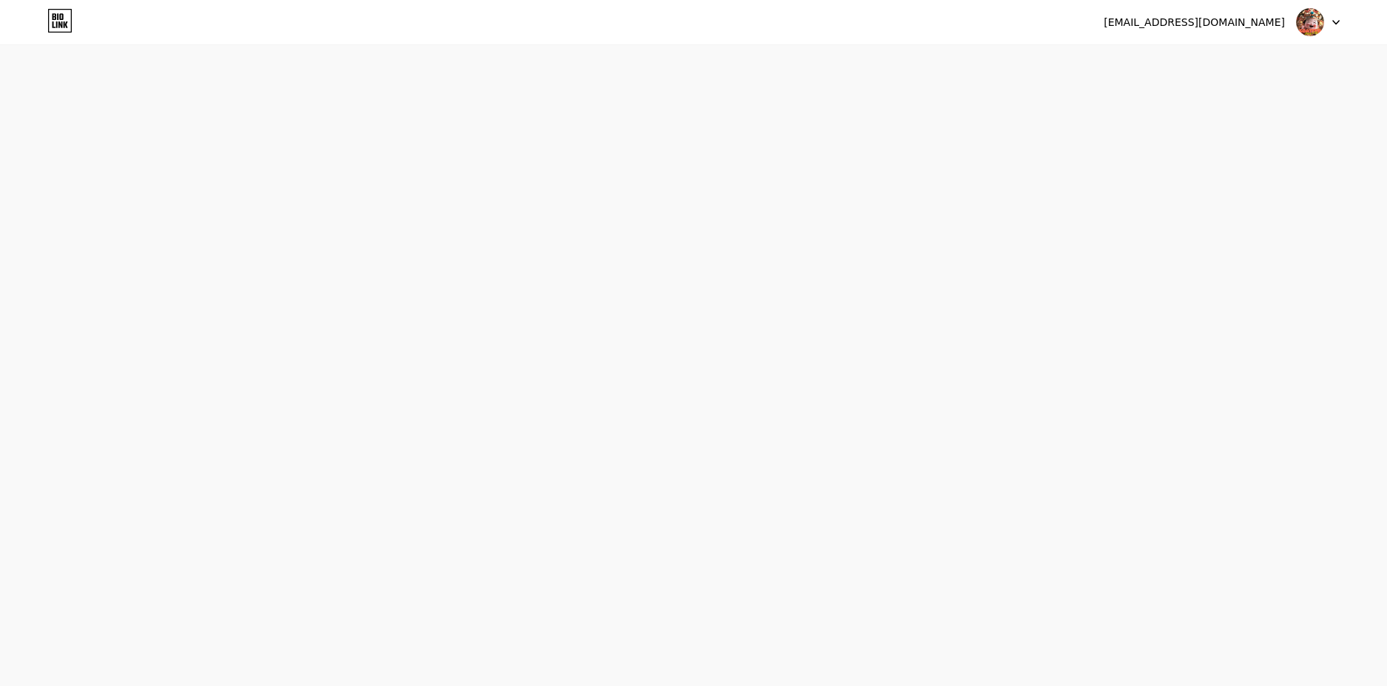
click at [737, 629] on div "[EMAIL_ADDRESS][DOMAIN_NAME] Logout Link Copied Start your 7 day free trial Can…" at bounding box center [693, 343] width 1387 height 686
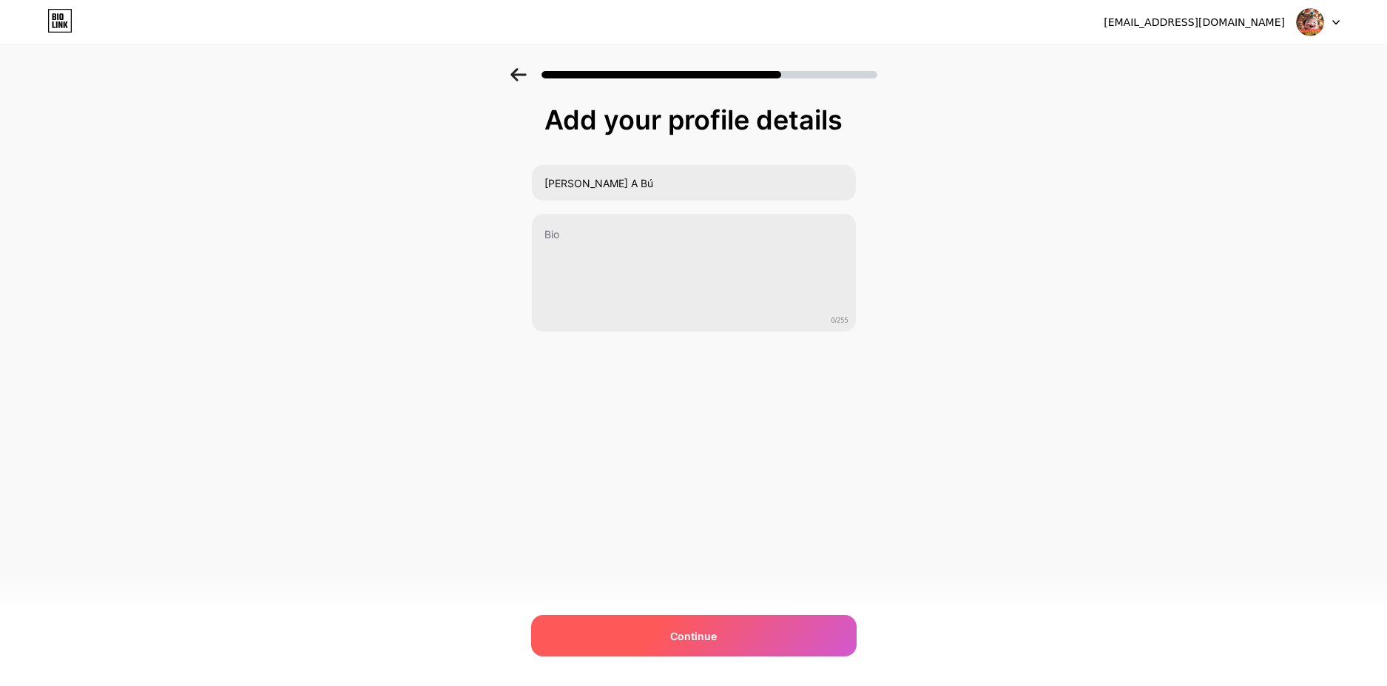
click at [726, 632] on div "Continue" at bounding box center [693, 635] width 325 height 41
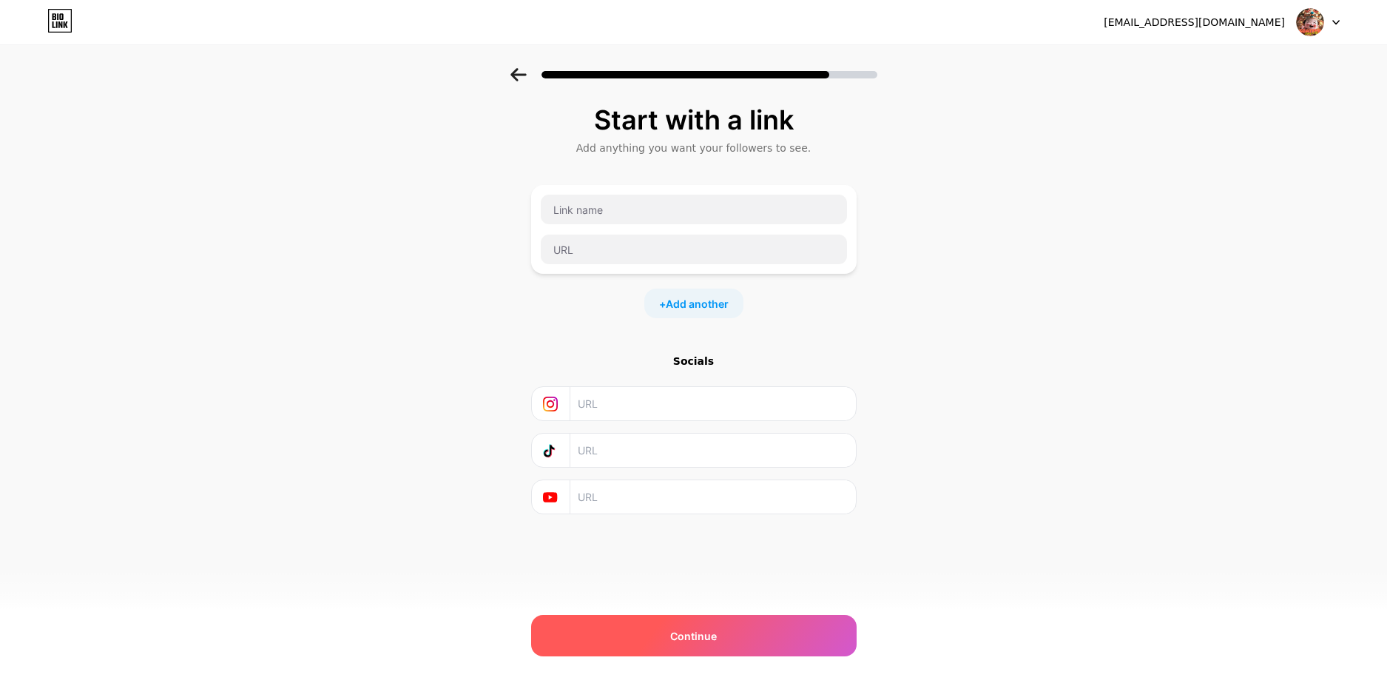
click at [739, 641] on div "Continue" at bounding box center [693, 635] width 325 height 41
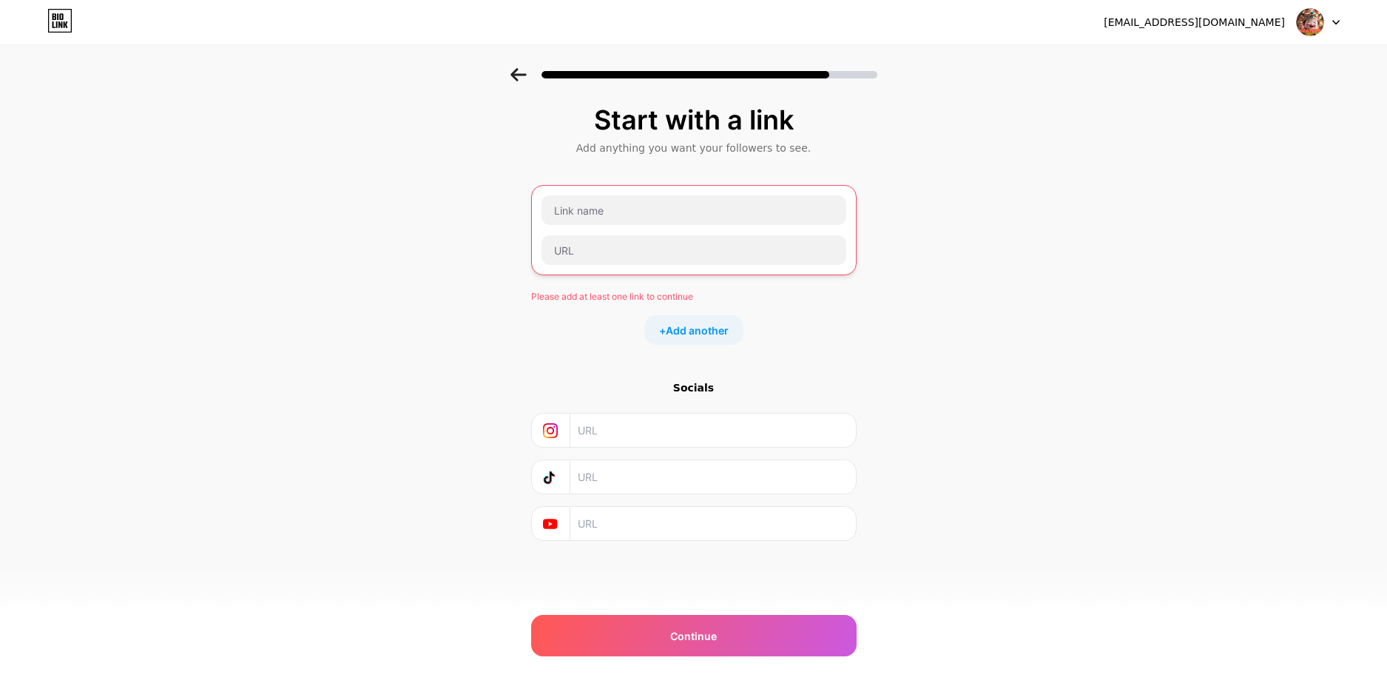
click at [604, 226] on div at bounding box center [694, 230] width 306 height 71
click at [610, 219] on input "text" at bounding box center [693, 210] width 305 height 30
click at [604, 242] on input "text" at bounding box center [693, 250] width 305 height 30
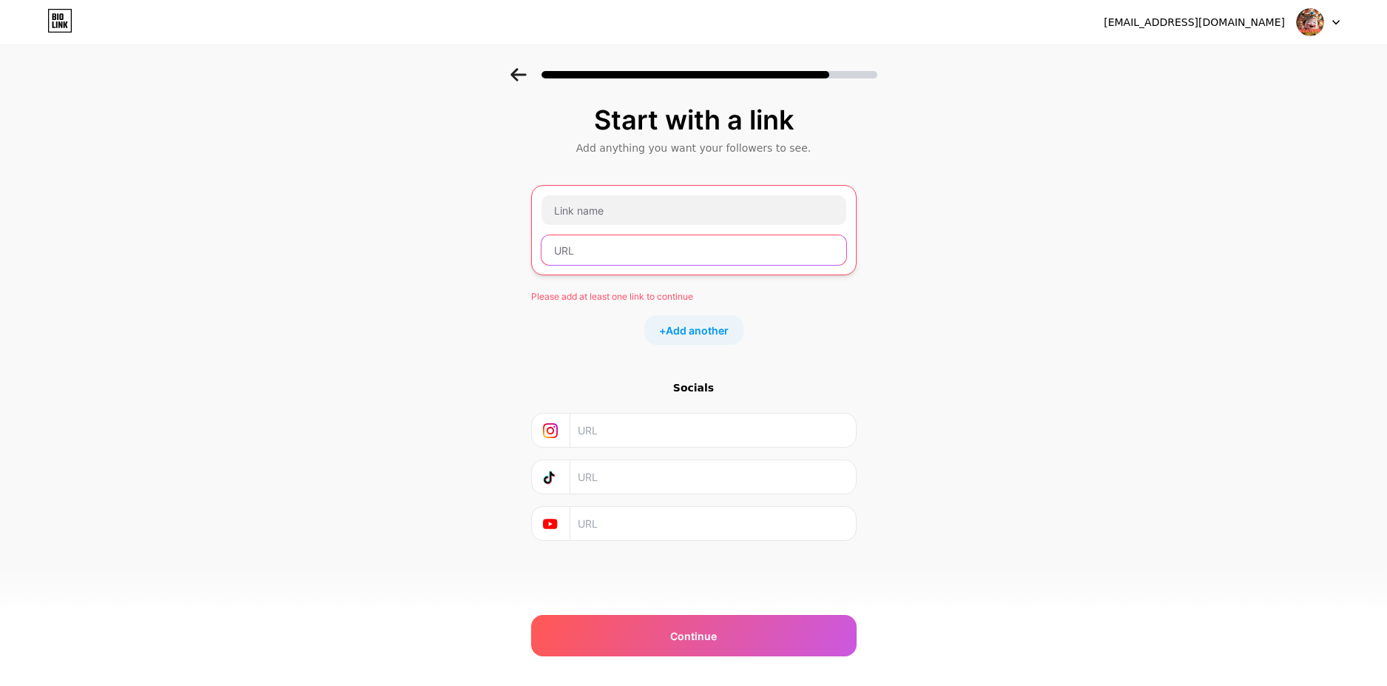
paste input "[URL][DOMAIN_NAME]"
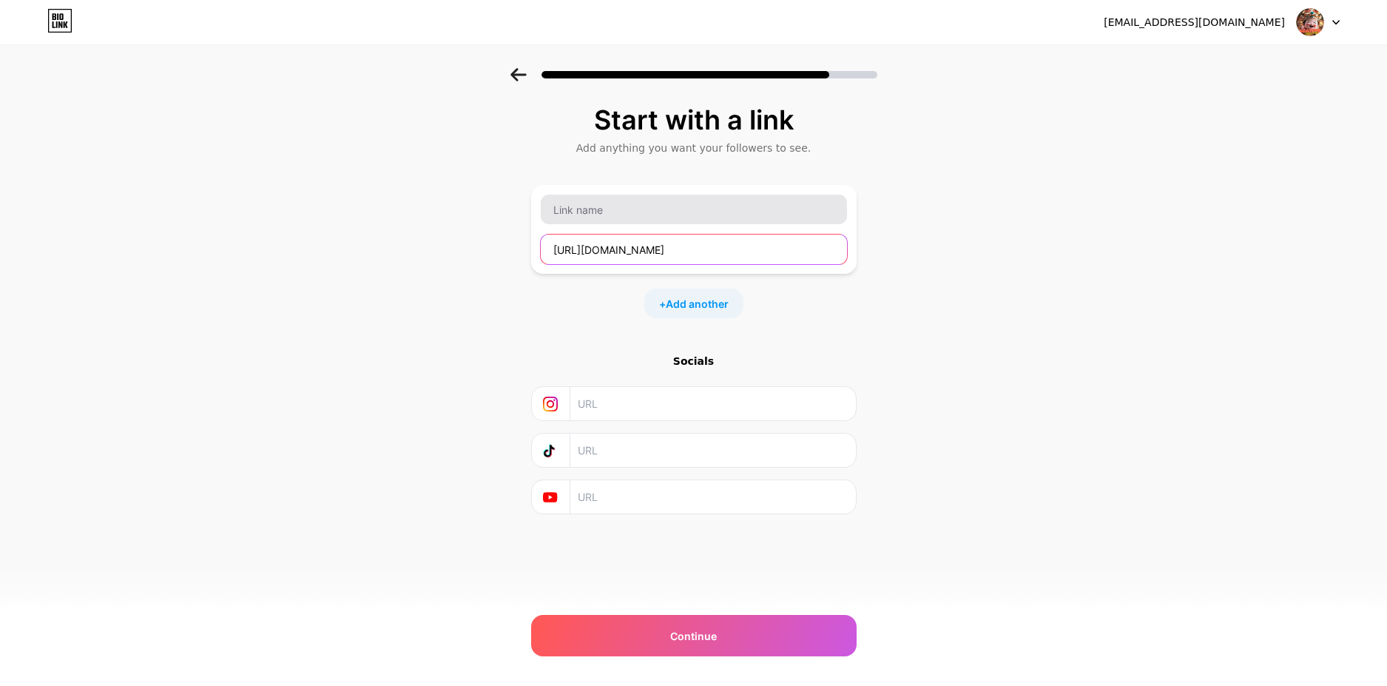
type input "[URL][DOMAIN_NAME]"
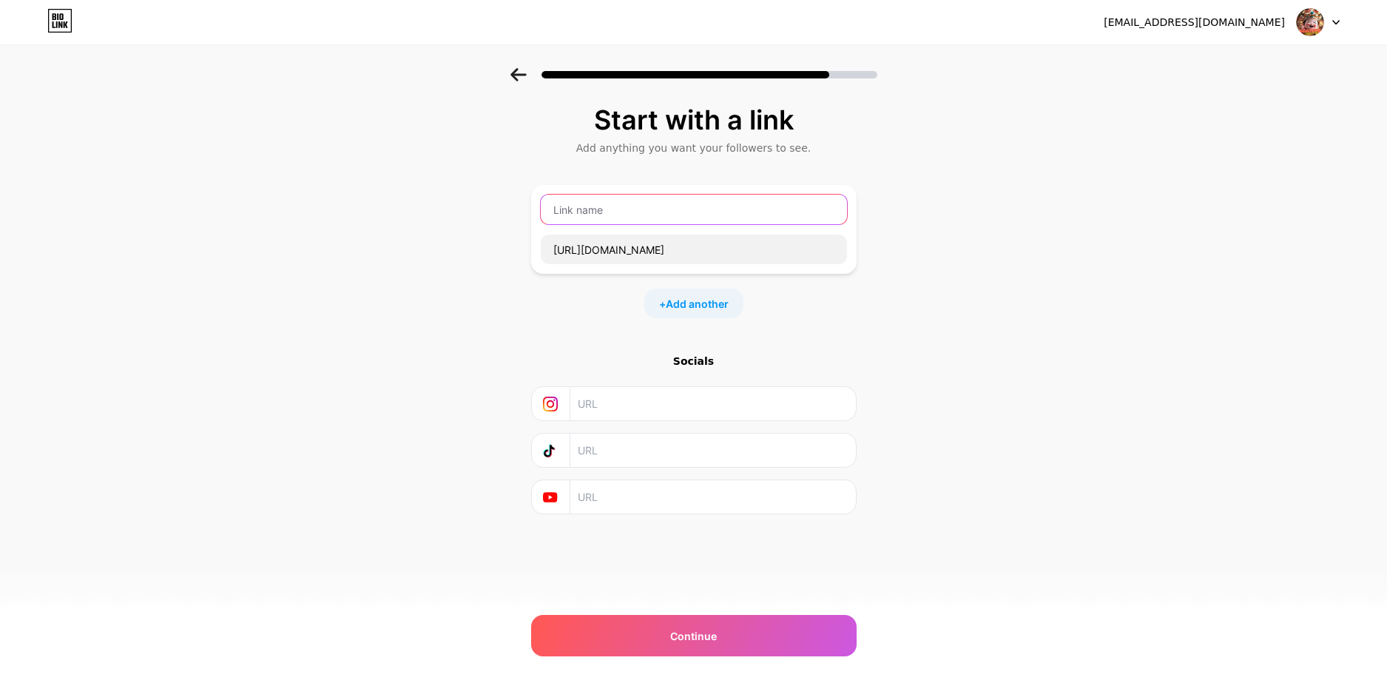
click at [613, 211] on input "text" at bounding box center [694, 210] width 306 height 30
type input "B"
type input "Gặt lúa ở đây"
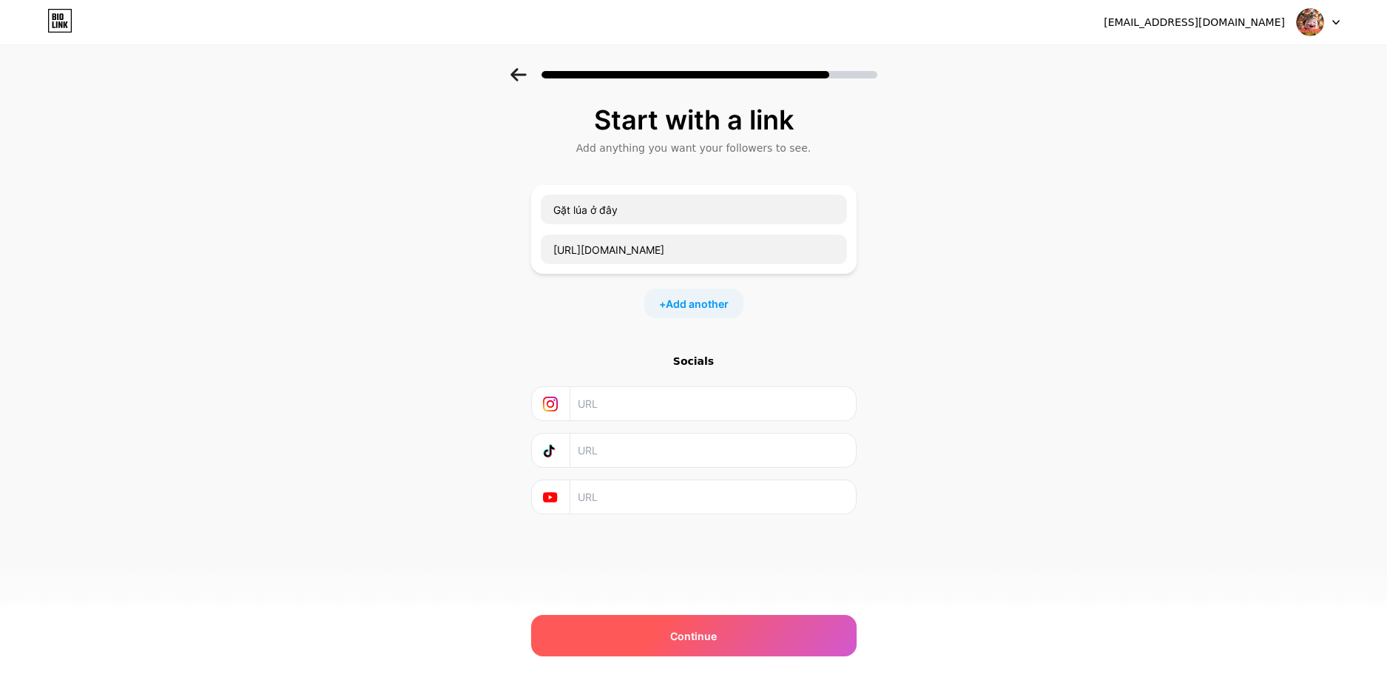
drag, startPoint x: 737, startPoint y: 656, endPoint x: 736, endPoint y: 624, distance: 32.6
click at [737, 646] on div "[EMAIL_ADDRESS][DOMAIN_NAME] Logout Link Copied Start with a link Add anything …" at bounding box center [693, 343] width 1387 height 686
click at [736, 624] on div "Continue" at bounding box center [693, 635] width 325 height 41
click at [695, 627] on div "Continue" at bounding box center [693, 635] width 325 height 41
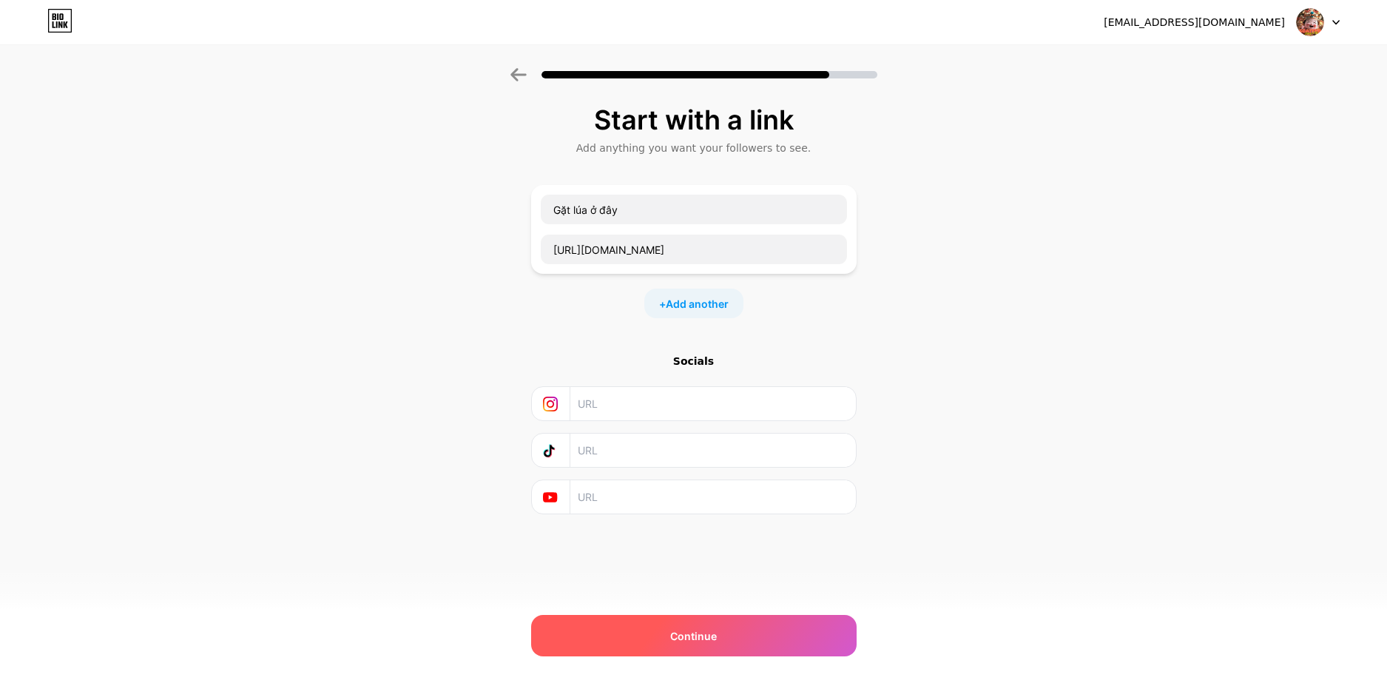
click at [689, 630] on span "Continue" at bounding box center [693, 636] width 47 height 16
click at [657, 641] on div "Continue" at bounding box center [693, 635] width 325 height 41
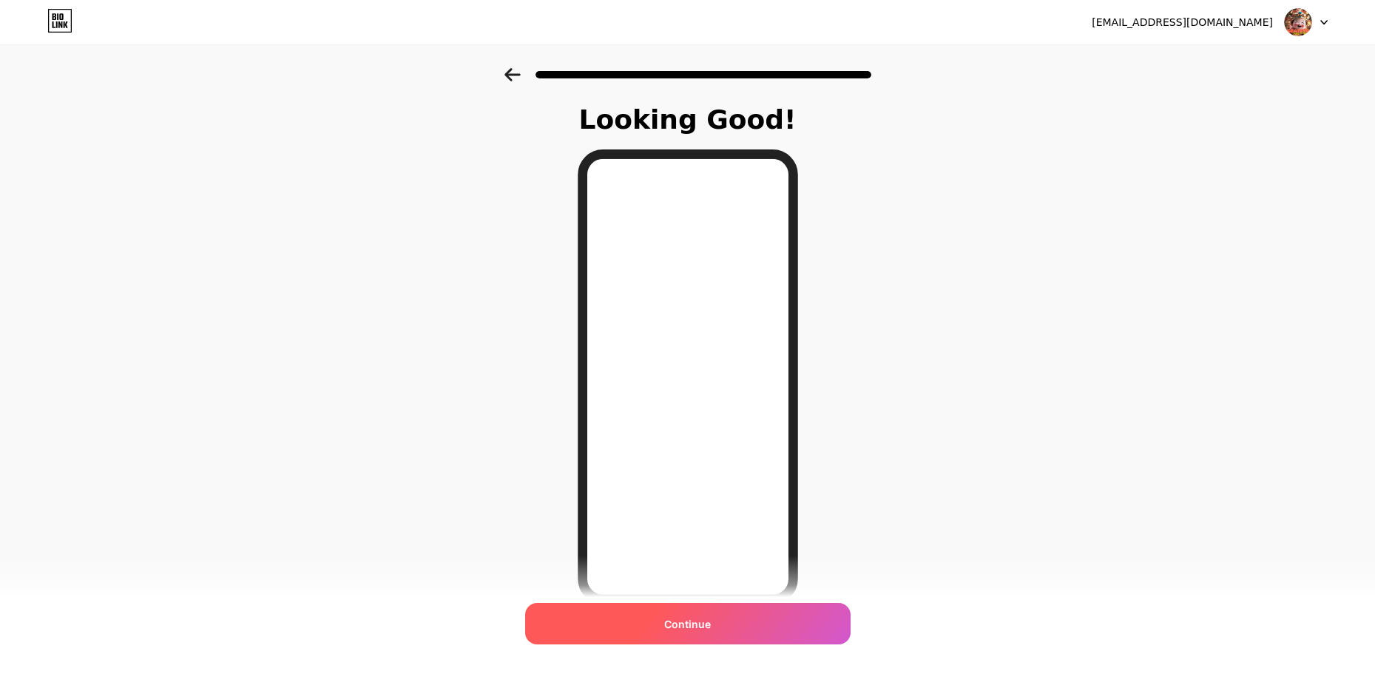
click at [733, 618] on div "Continue" at bounding box center [687, 623] width 325 height 41
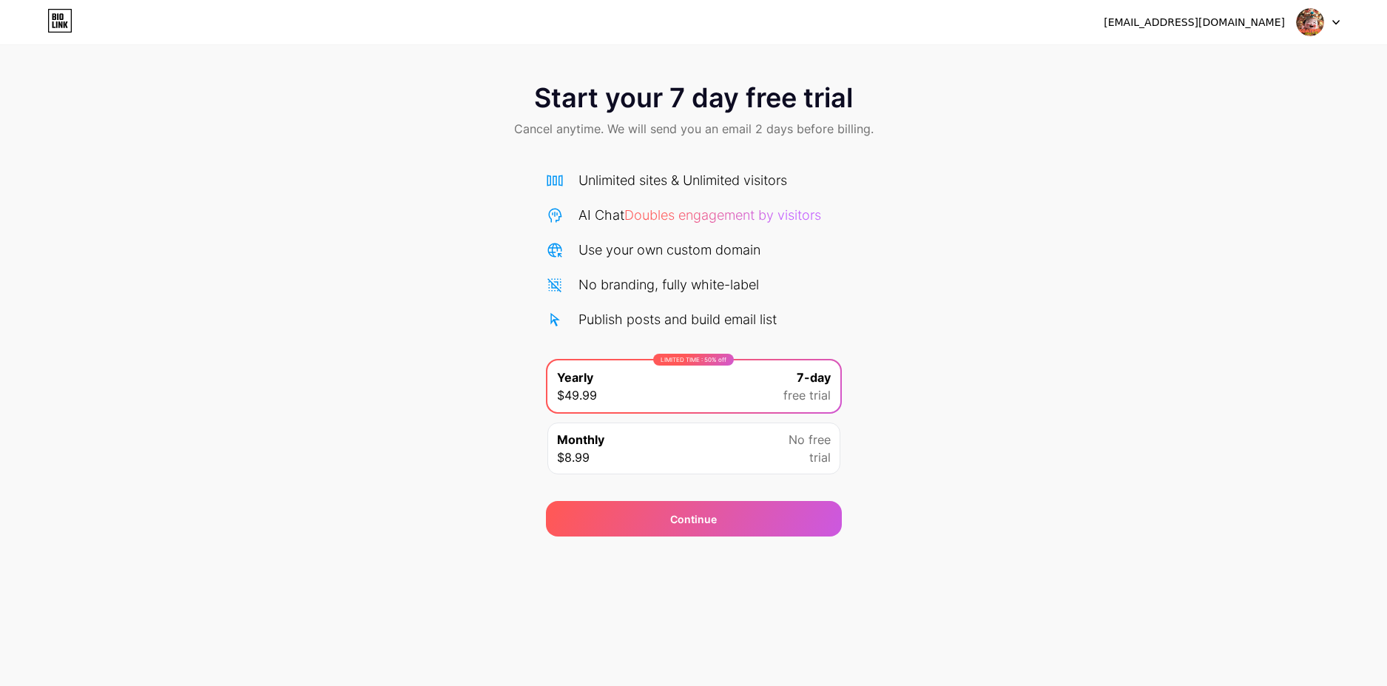
click at [55, 24] on icon at bounding box center [59, 21] width 25 height 24
click at [780, 447] on div "Monthly $8.99 No free trial" at bounding box center [693, 448] width 293 height 52
click at [780, 405] on div "LIMITED TIME : 50% off Yearly $49.99 7-day free trial" at bounding box center [693, 386] width 293 height 52
click at [789, 462] on div "No free trial" at bounding box center [810, 449] width 42 height 36
drag, startPoint x: 762, startPoint y: 510, endPoint x: 777, endPoint y: 399, distance: 112.0
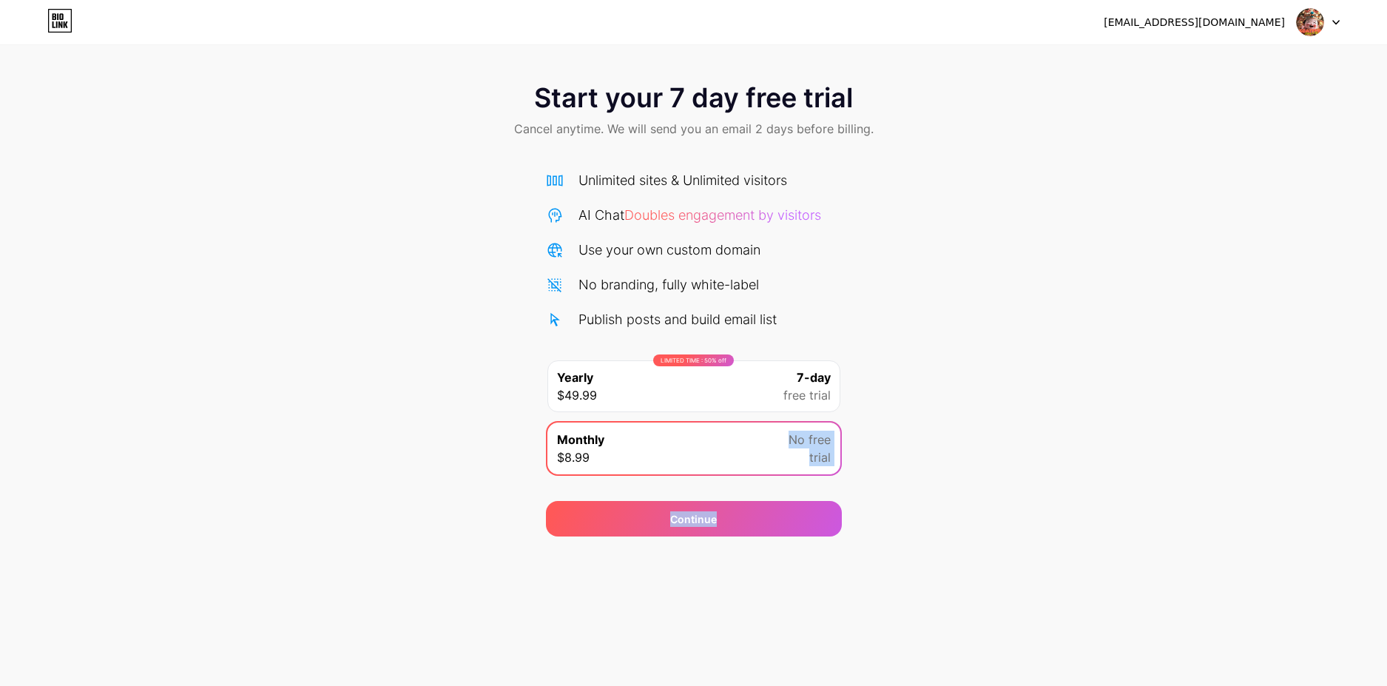
click at [783, 405] on div "Start your 7 day free trial Cancel anytime. We will send you an email 2 days be…" at bounding box center [693, 302] width 1387 height 468
click at [772, 396] on div "LIMITED TIME : 50% off Yearly $49.99 7-day free trial" at bounding box center [693, 386] width 293 height 52
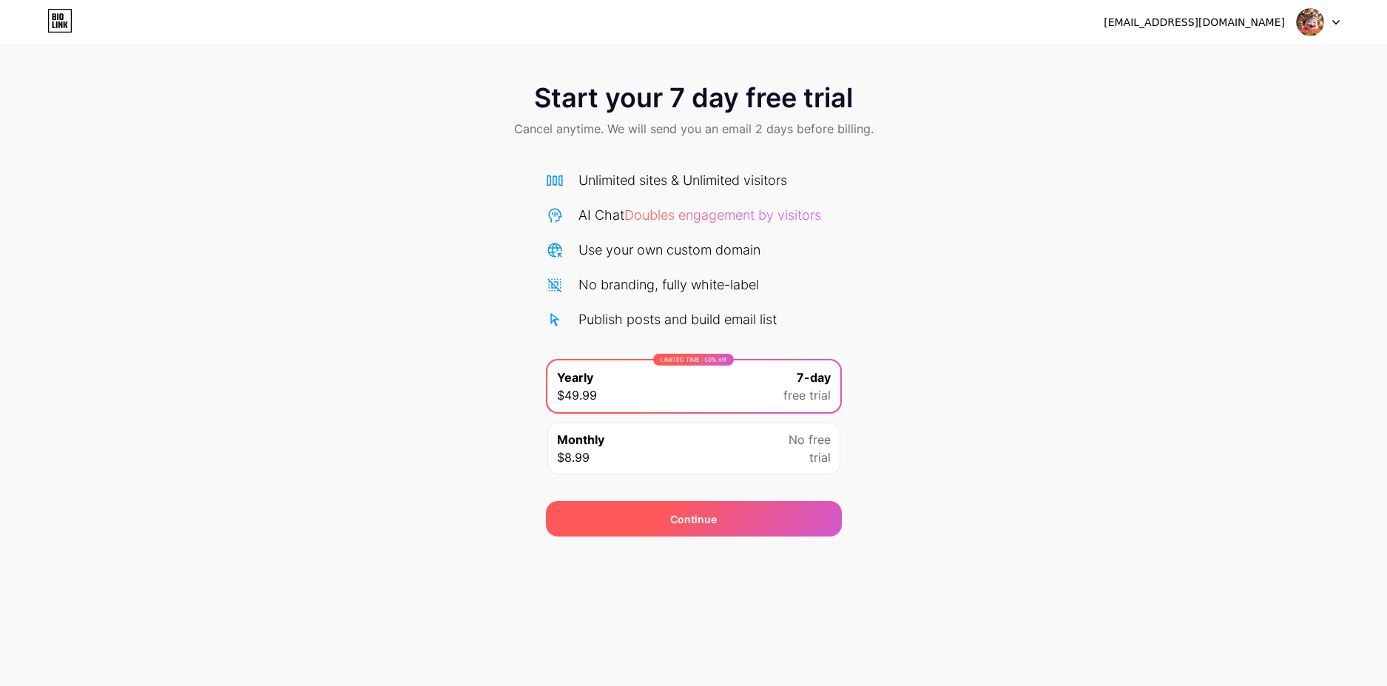
click at [745, 511] on div "Continue" at bounding box center [694, 519] width 296 height 36
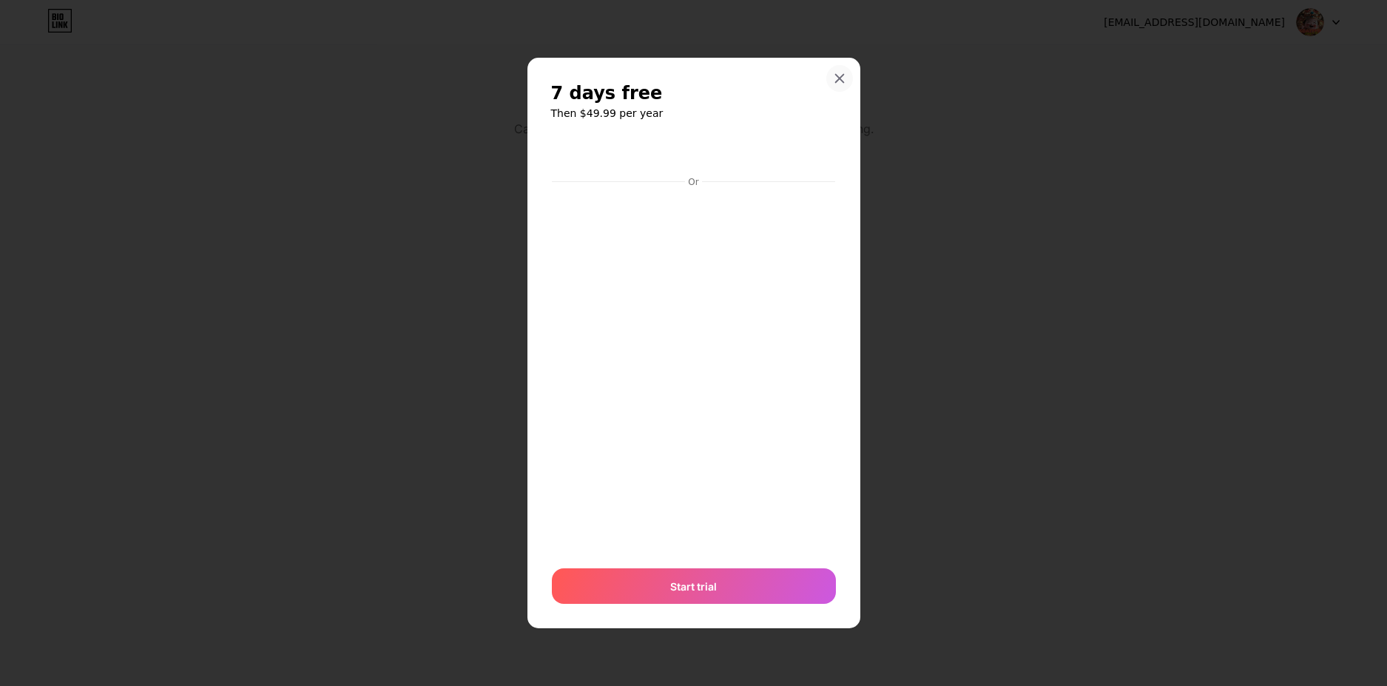
click at [848, 71] on div at bounding box center [839, 78] width 27 height 27
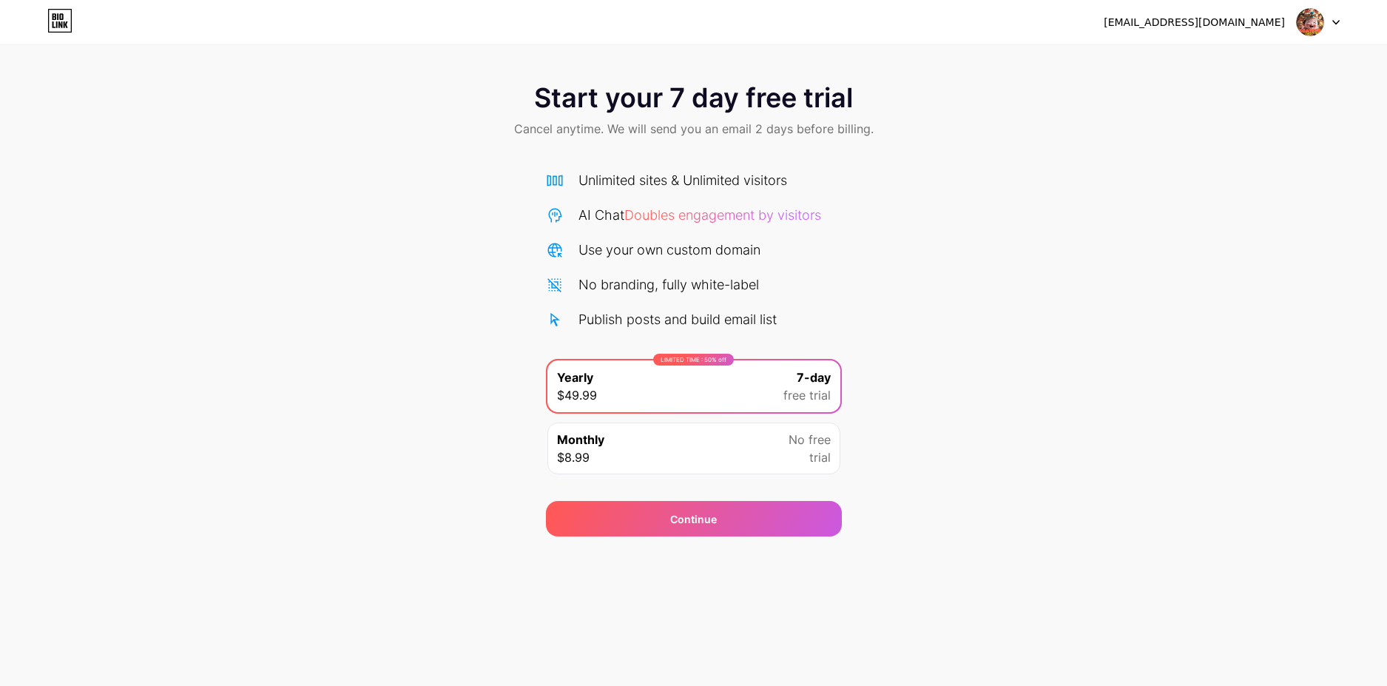
click at [1311, 20] on img at bounding box center [1310, 22] width 28 height 28
click at [646, 525] on div "Continue" at bounding box center [694, 519] width 296 height 36
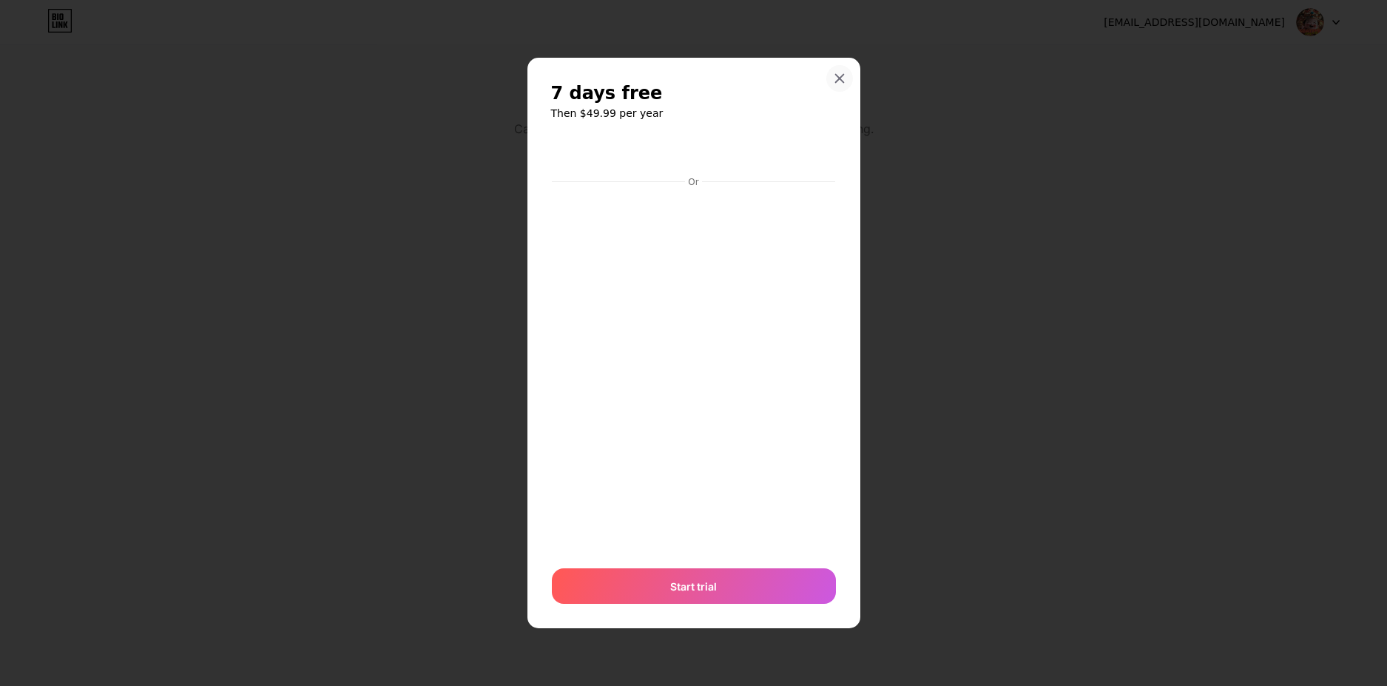
click at [842, 70] on div at bounding box center [839, 78] width 27 height 27
